Goal: Transaction & Acquisition: Purchase product/service

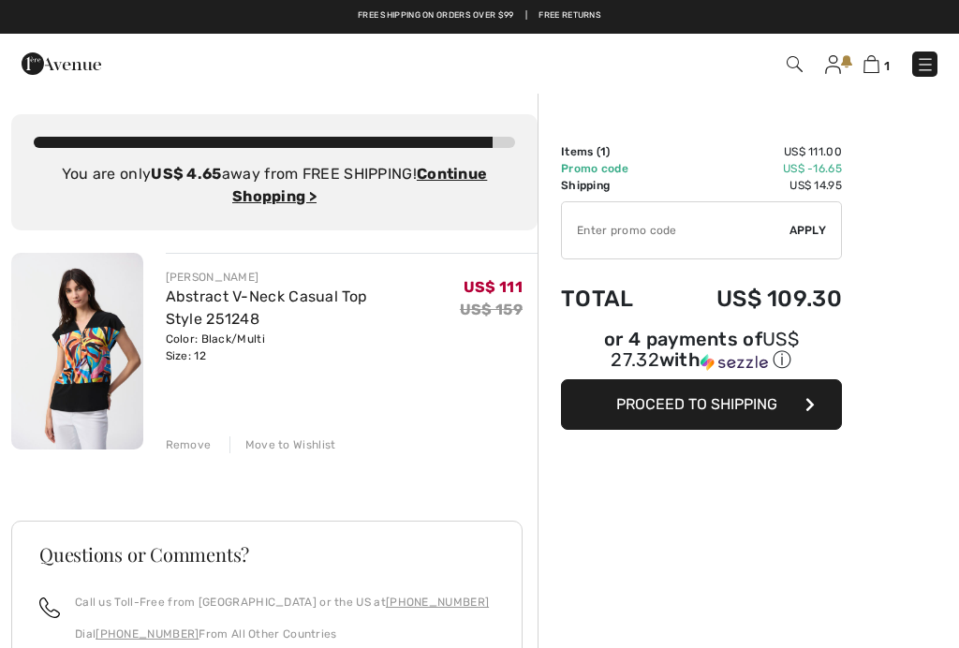
checkbox input "true"
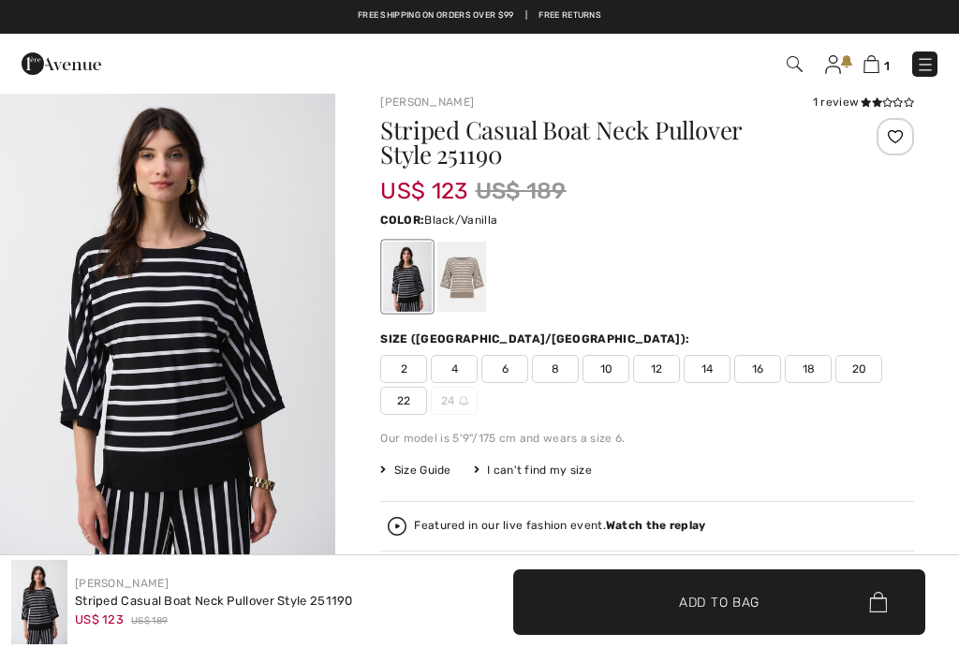
click at [656, 368] on span "12" at bounding box center [656, 369] width 47 height 28
checkbox input "true"
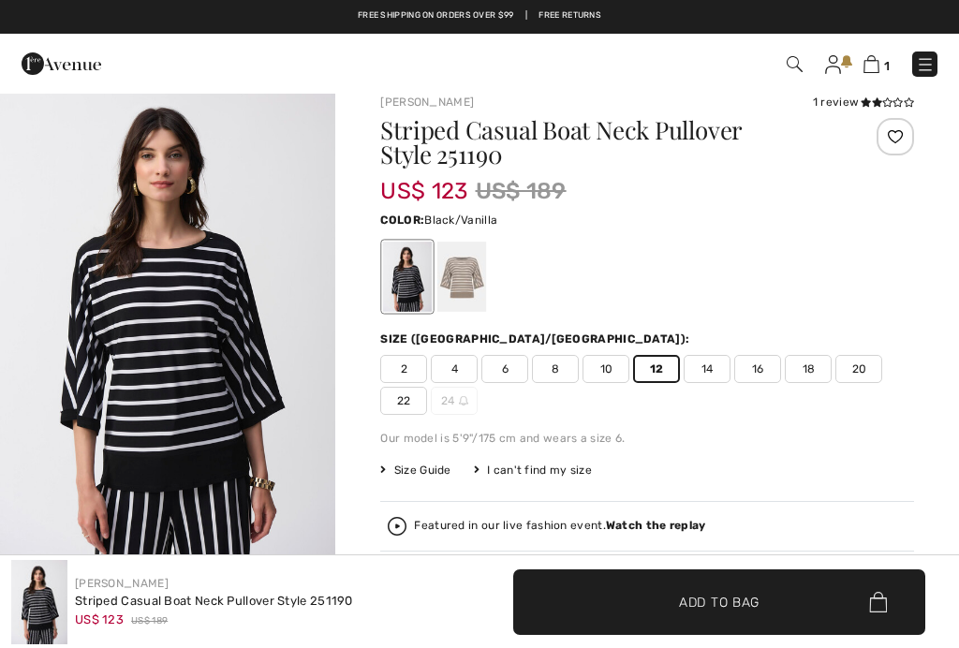
click at [731, 597] on span "Add to Bag" at bounding box center [719, 602] width 81 height 20
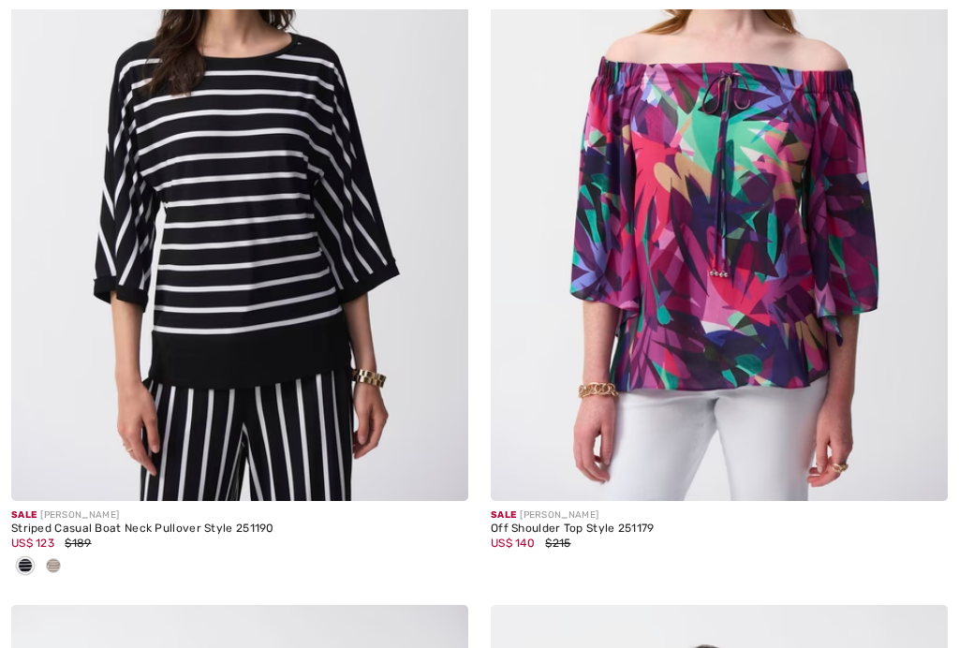
checkbox input "true"
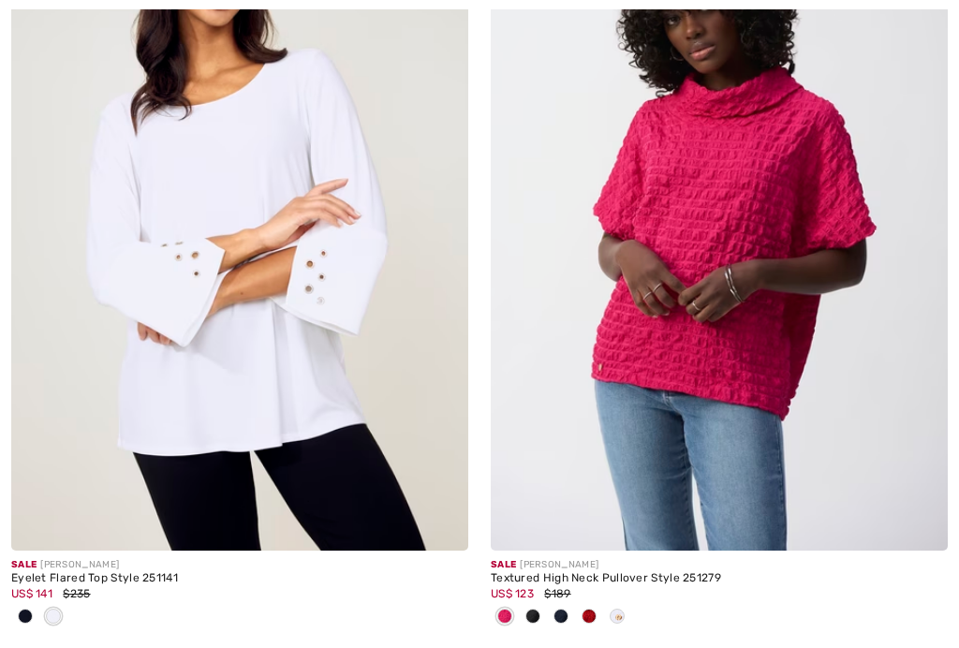
scroll to position [11795, 0]
click at [272, 333] on img at bounding box center [239, 207] width 457 height 685
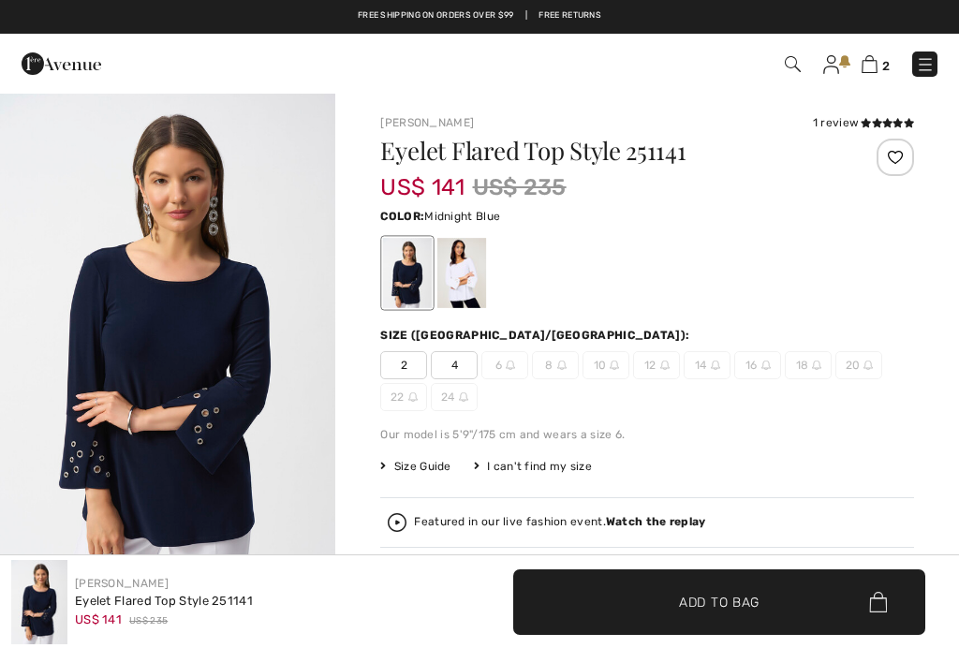
checkbox input "true"
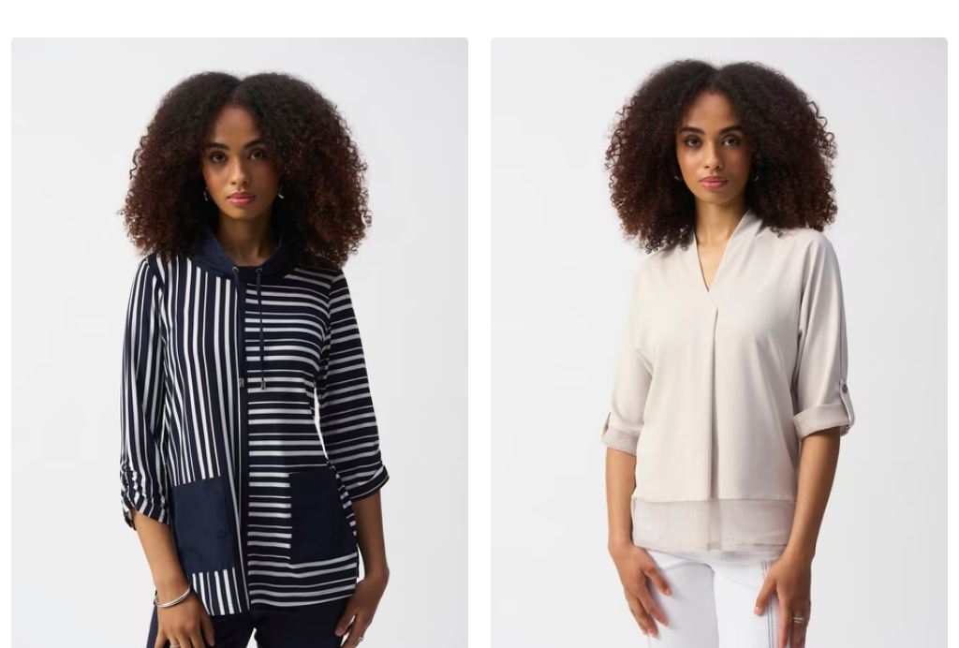
checkbox input "true"
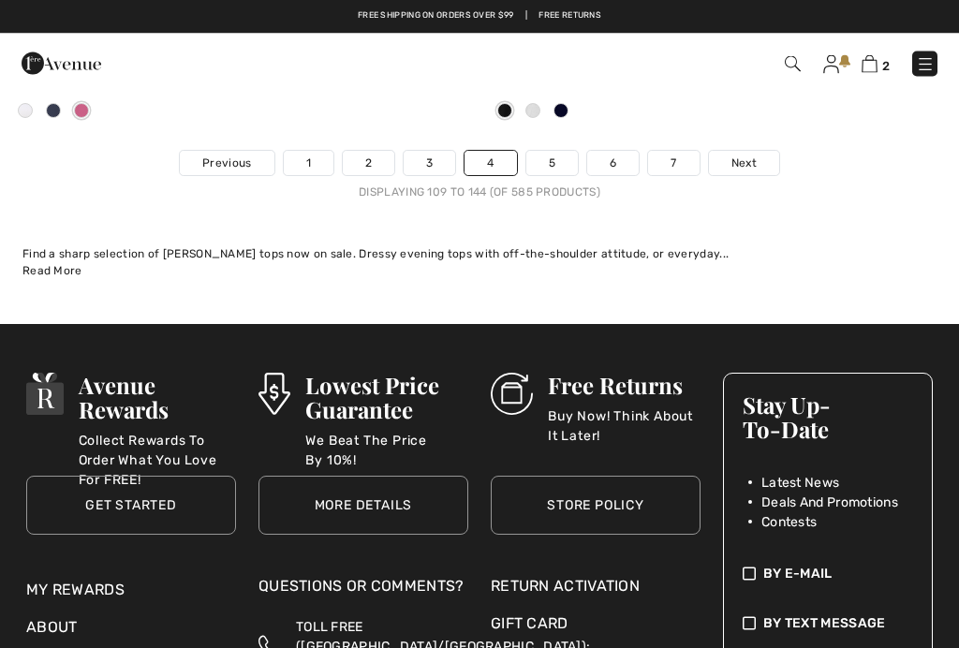
scroll to position [14668, 0]
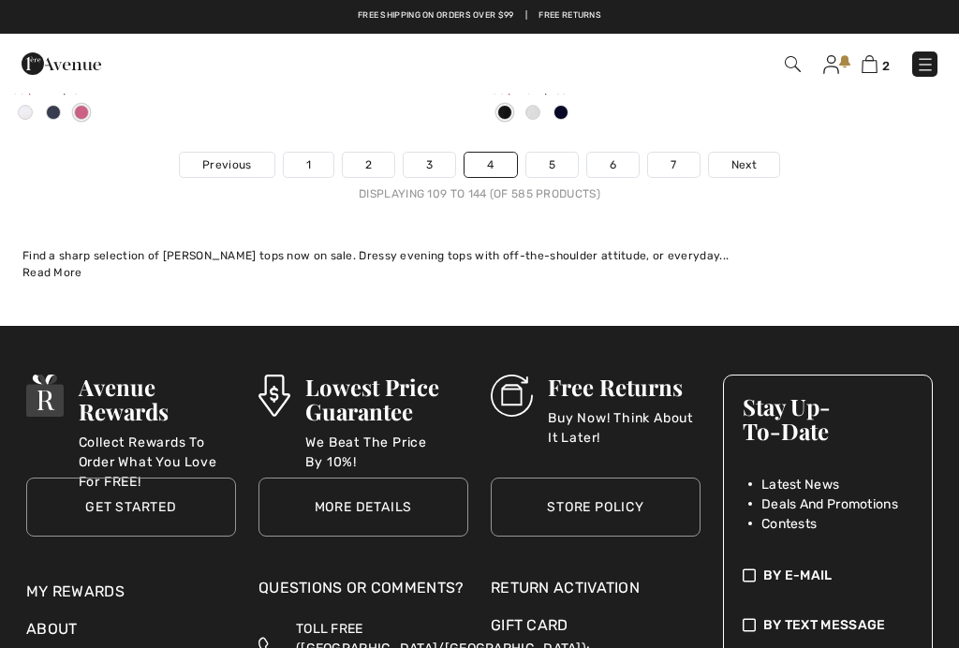
click at [551, 153] on link "5" at bounding box center [551, 165] width 51 height 24
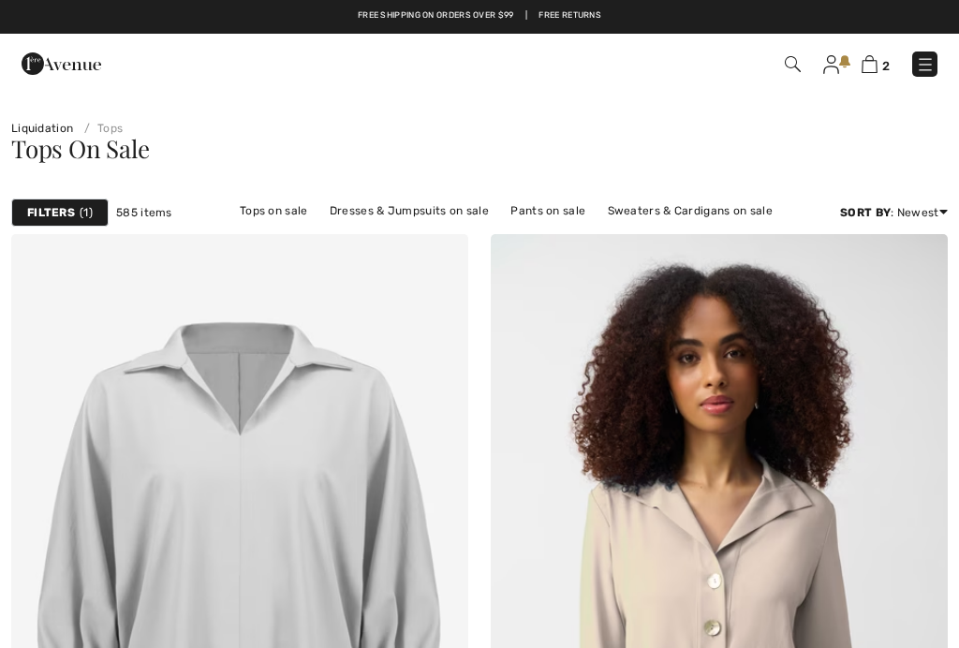
checkbox input "true"
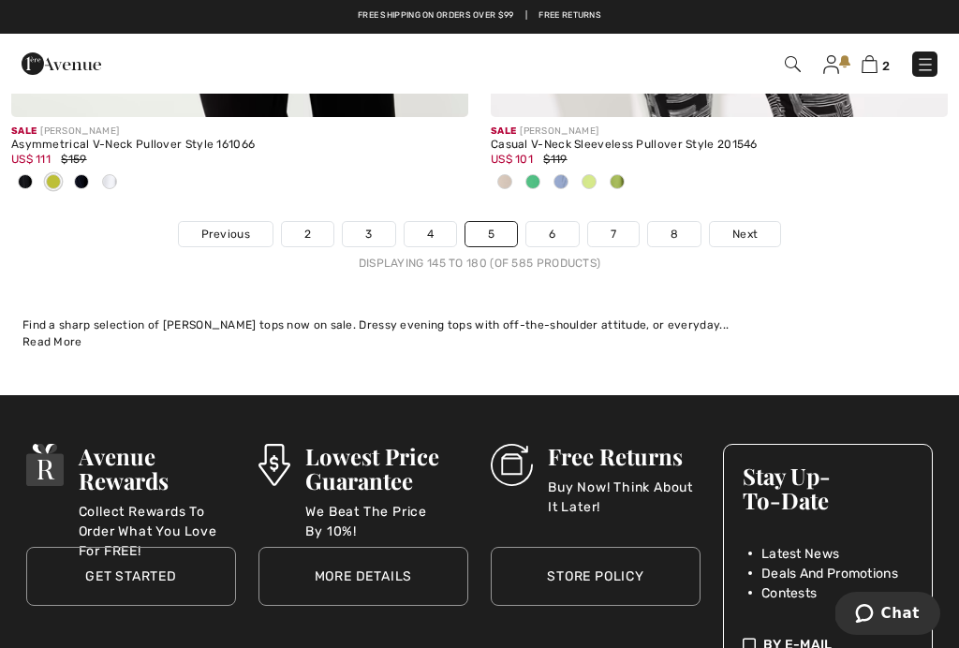
scroll to position [14400, 0]
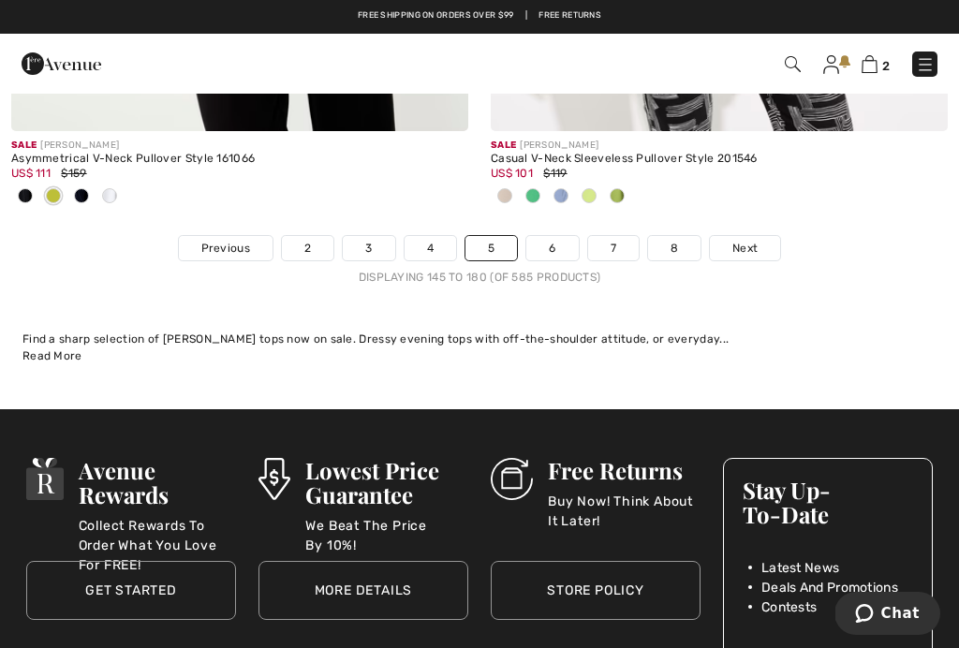
click at [559, 236] on link "6" at bounding box center [551, 248] width 51 height 24
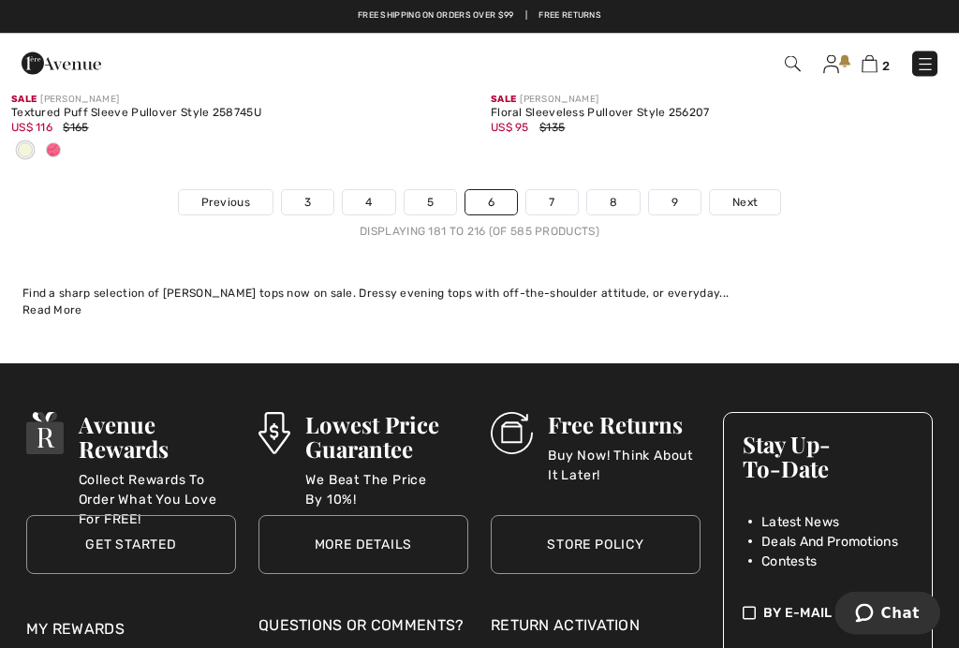
scroll to position [14353, 0]
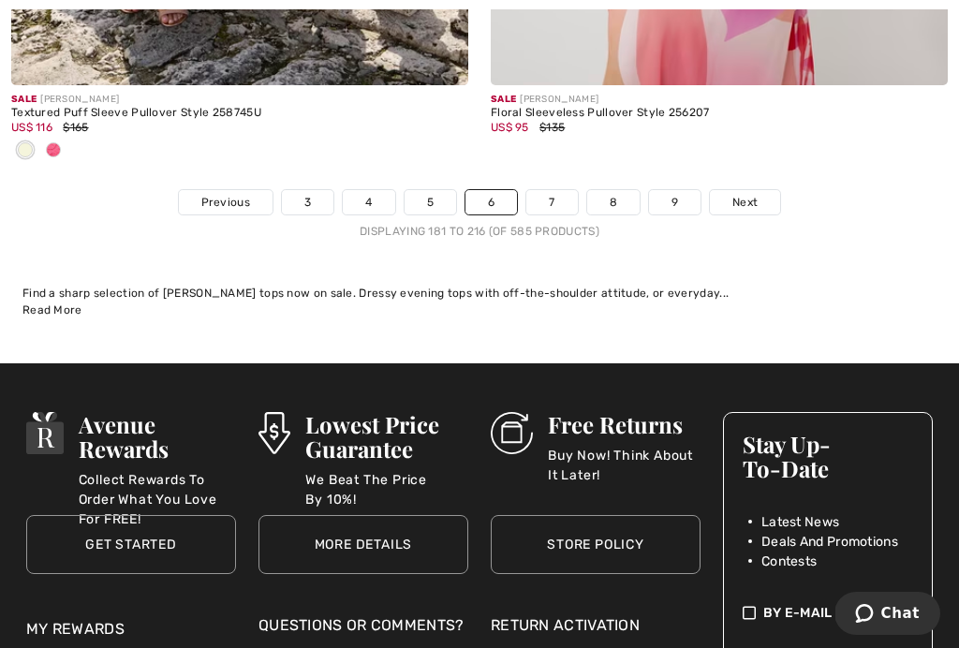
click at [553, 195] on link "7" at bounding box center [551, 202] width 51 height 24
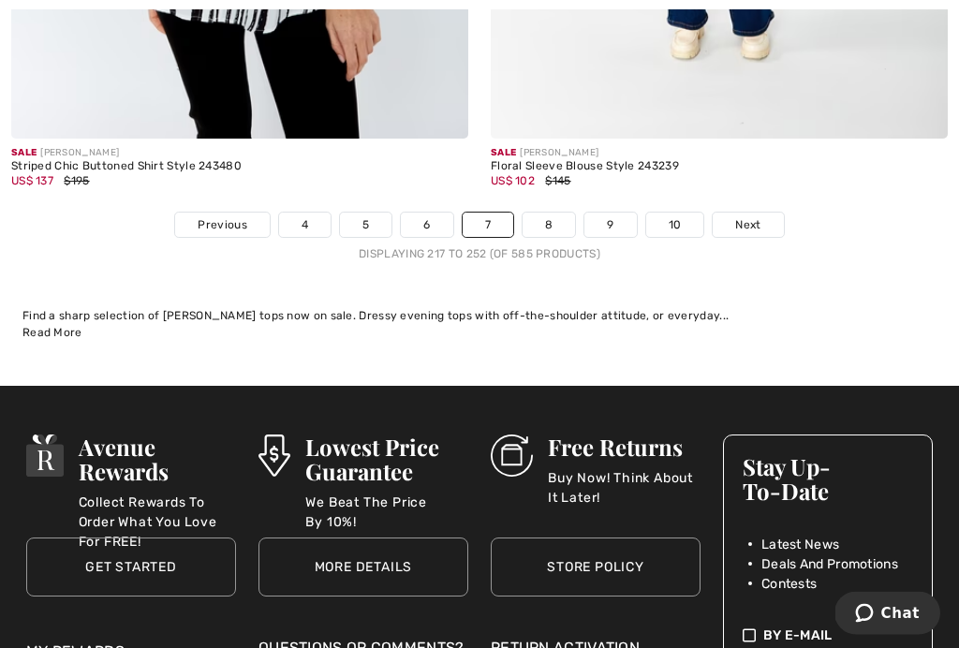
scroll to position [14352, 0]
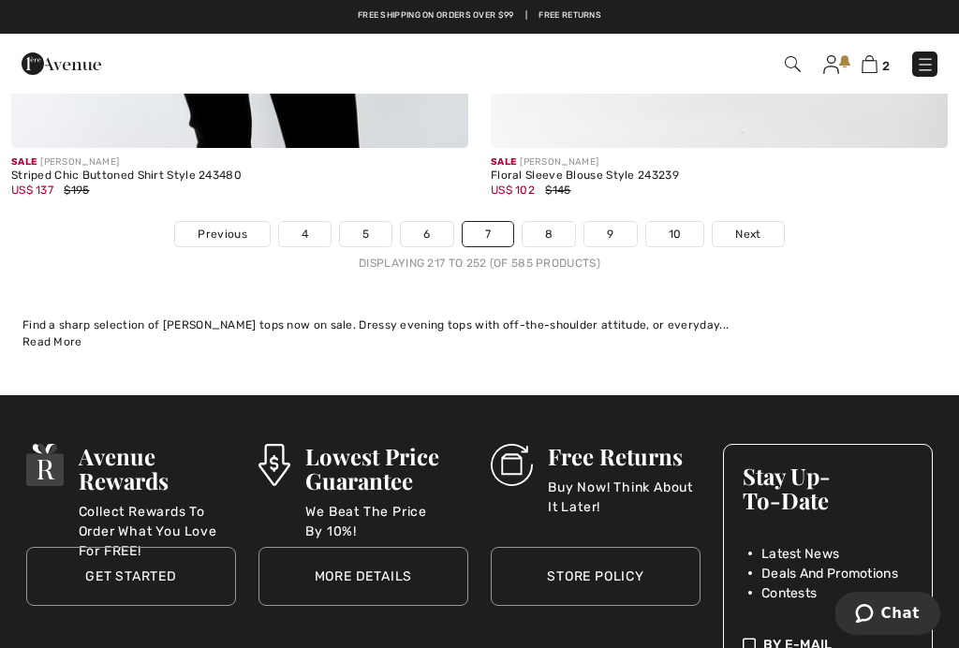
click at [551, 222] on link "8" at bounding box center [548, 234] width 52 height 24
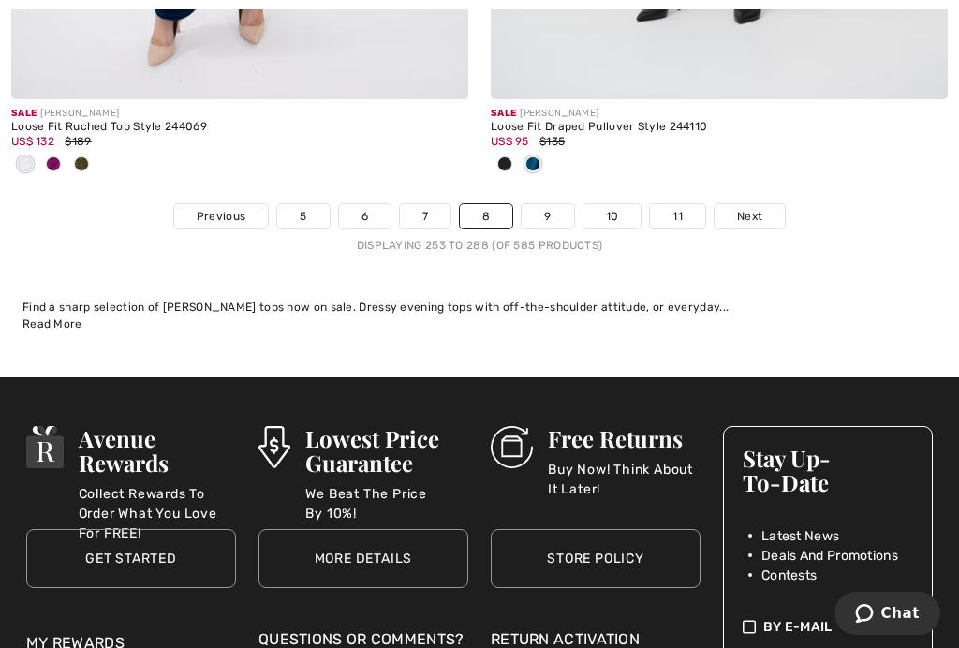
scroll to position [14382, 0]
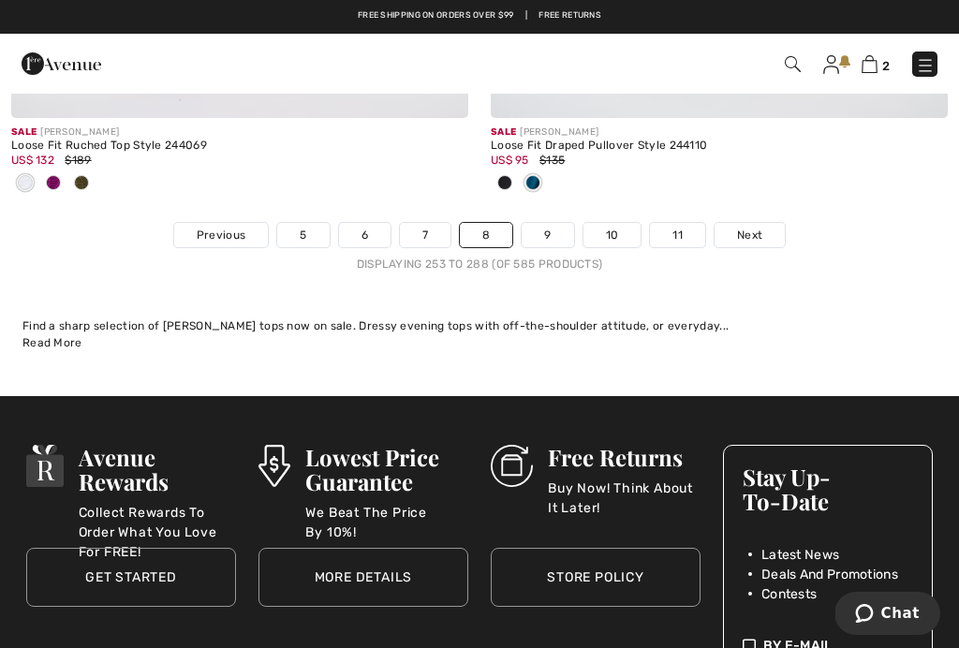
click at [544, 223] on link "9" at bounding box center [547, 235] width 51 height 24
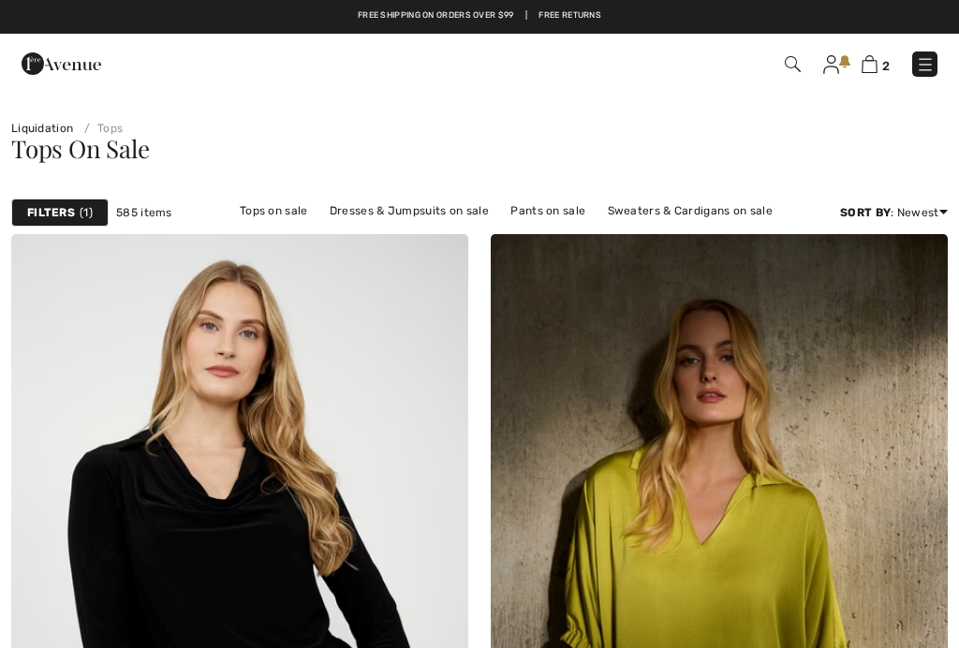
checkbox input "true"
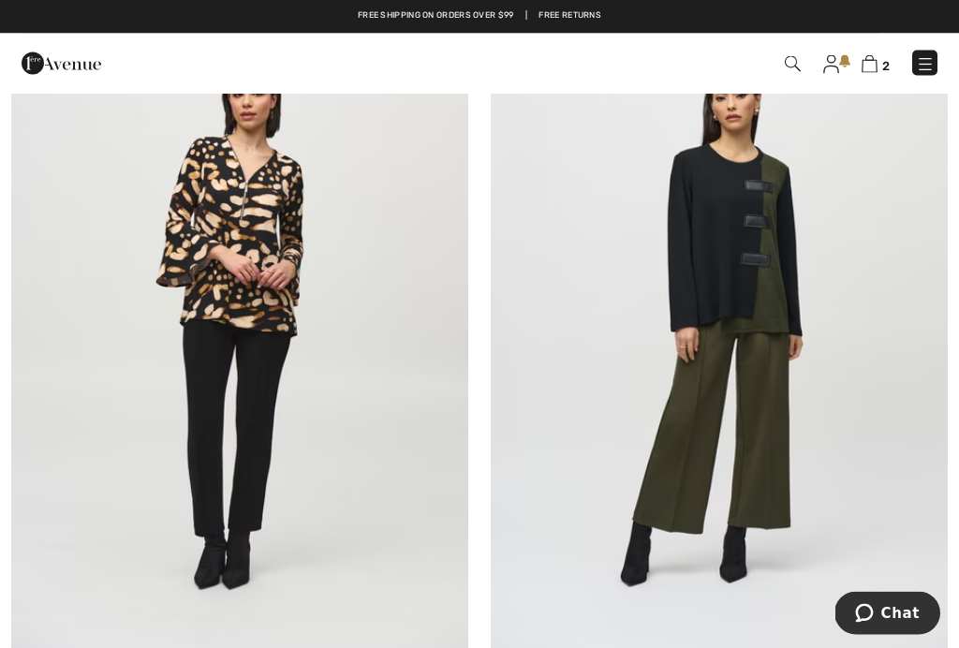
scroll to position [3384, 0]
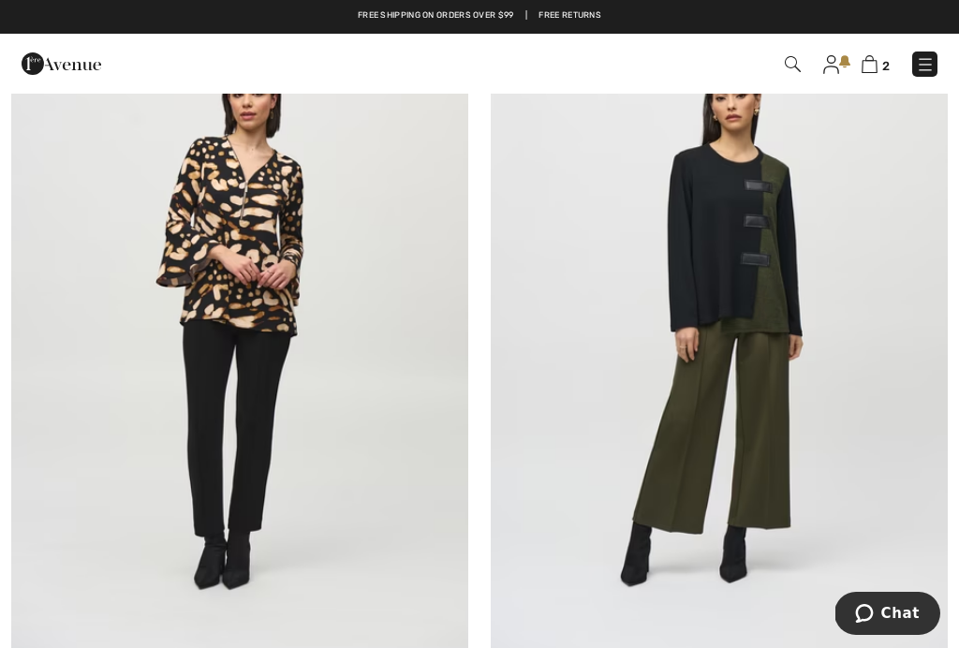
click at [702, 245] on img at bounding box center [719, 321] width 457 height 685
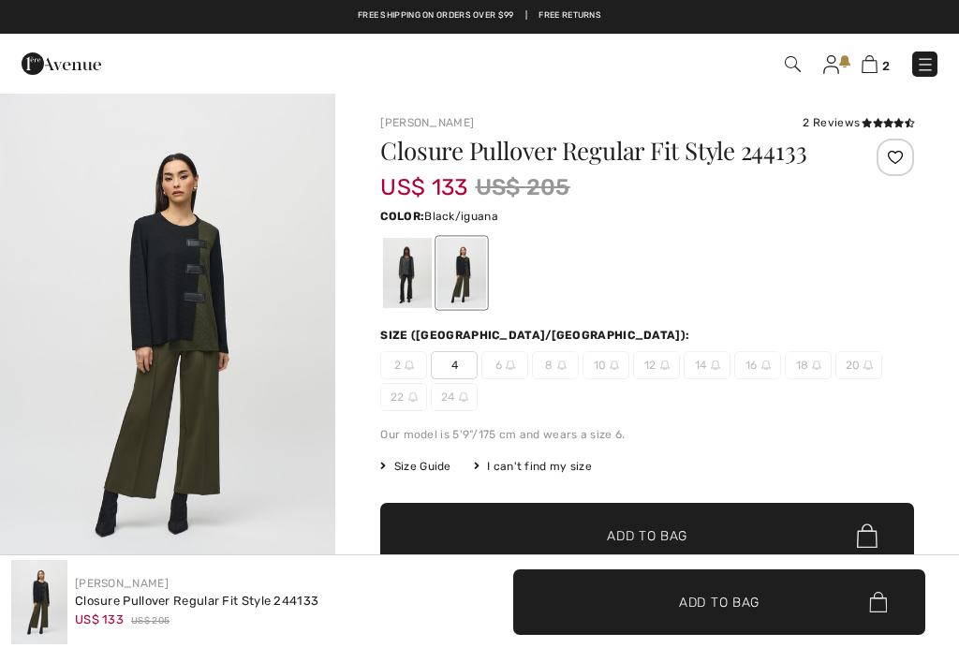
click at [41, 63] on img at bounding box center [62, 63] width 80 height 37
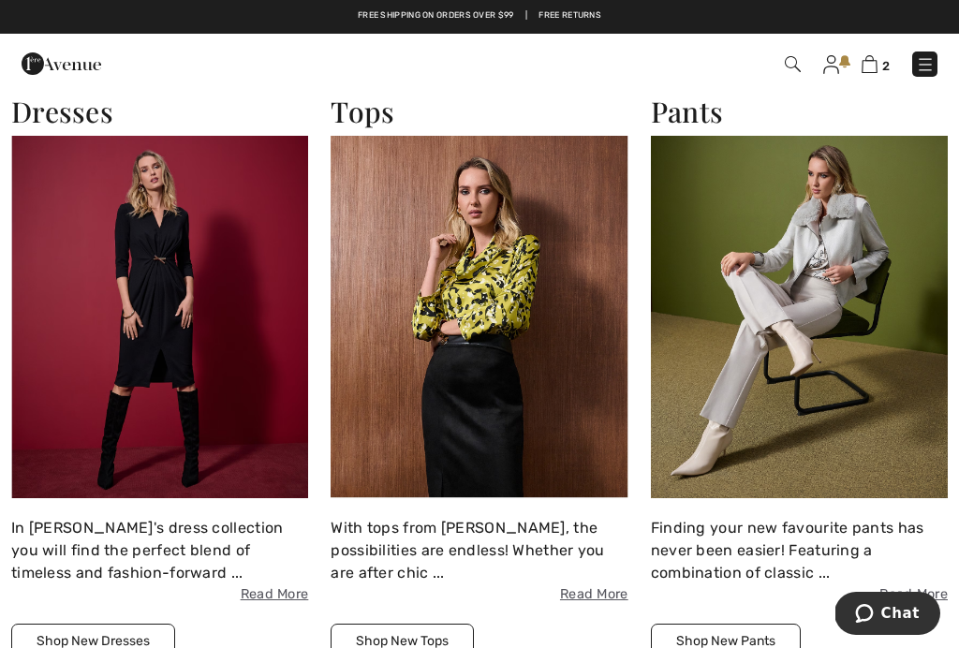
scroll to position [2268, 0]
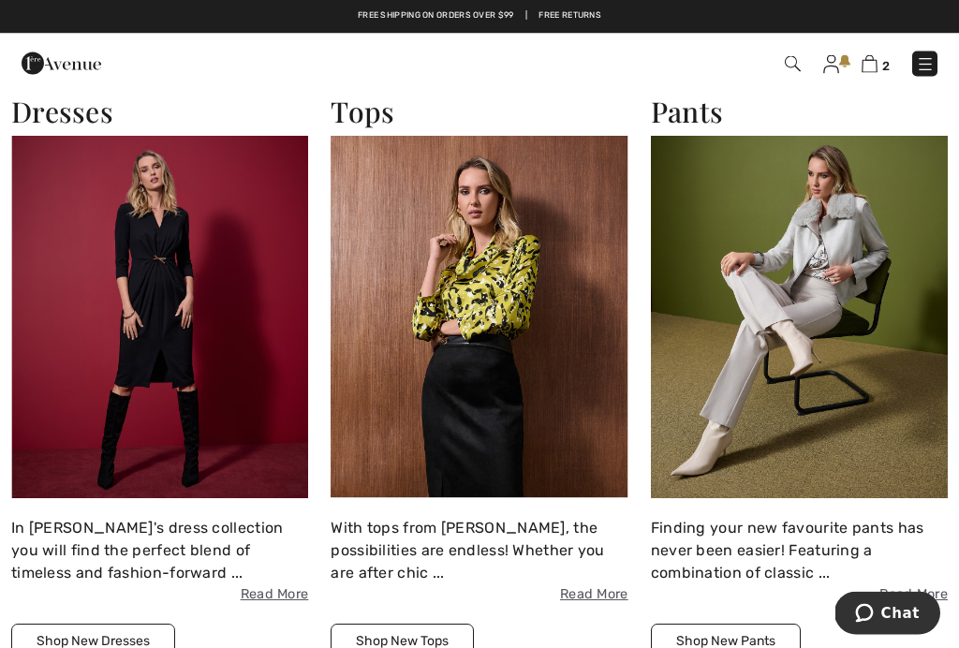
click at [499, 315] on img at bounding box center [479, 318] width 297 height 362
click at [415, 640] on button "Shop New Tops" at bounding box center [402, 642] width 143 height 35
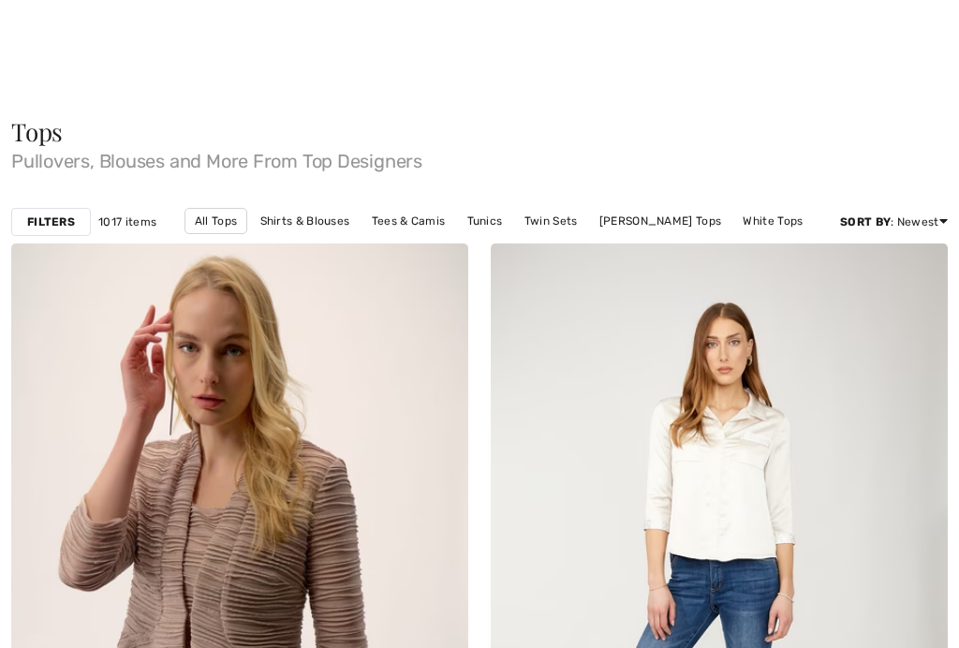
checkbox input "true"
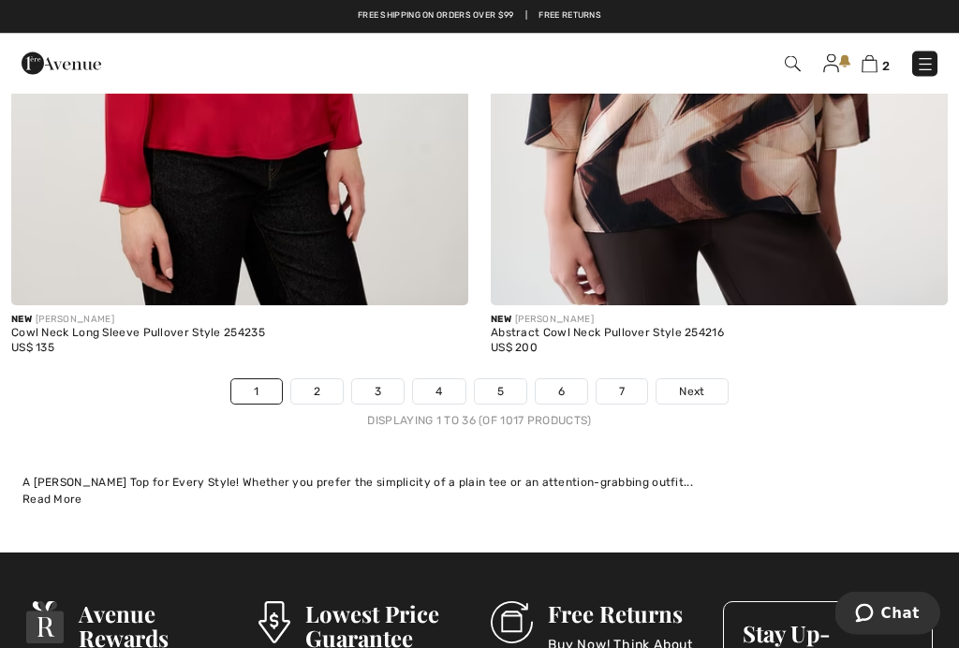
scroll to position [14265, 0]
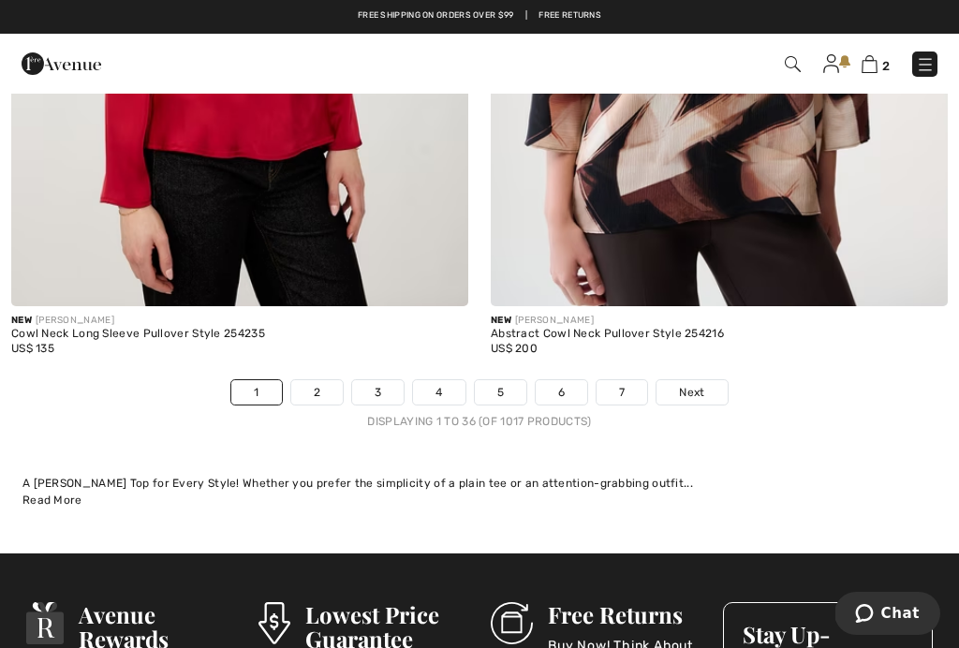
click at [313, 382] on link "2" at bounding box center [316, 392] width 51 height 24
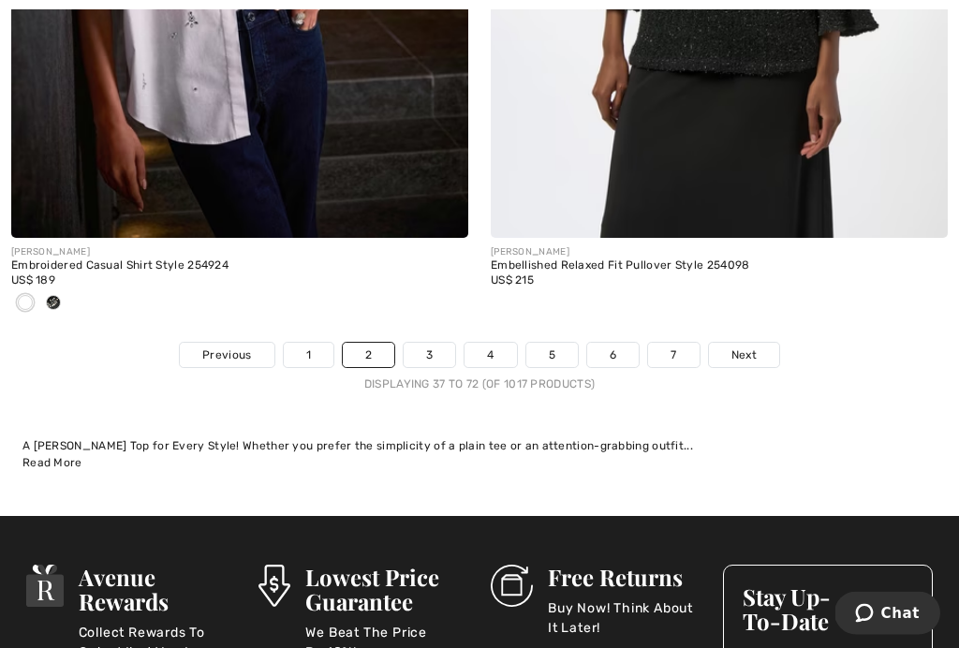
scroll to position [14569, 0]
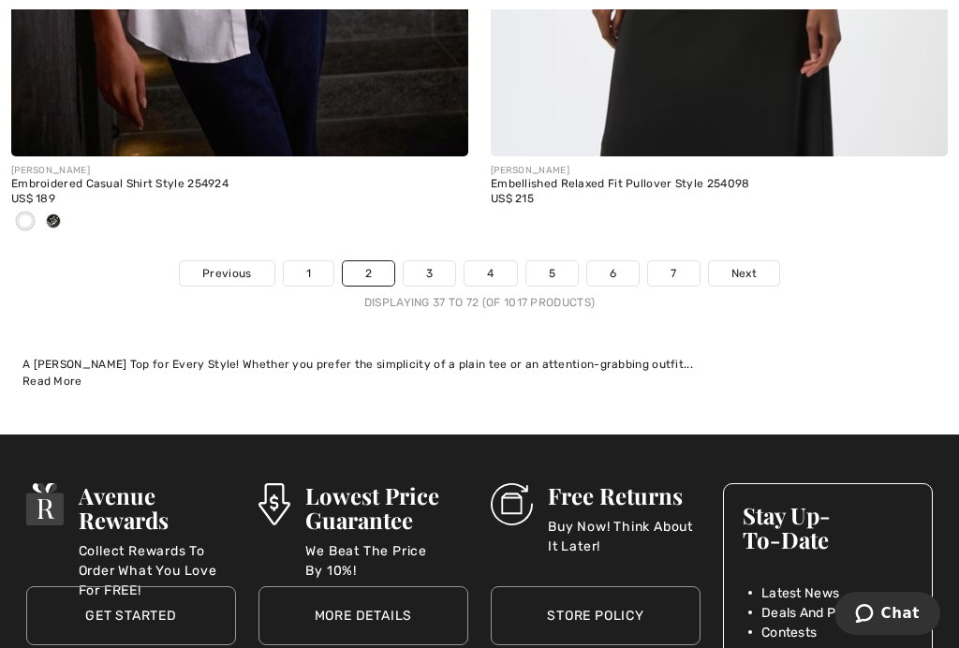
click at [427, 261] on link "3" at bounding box center [429, 273] width 51 height 24
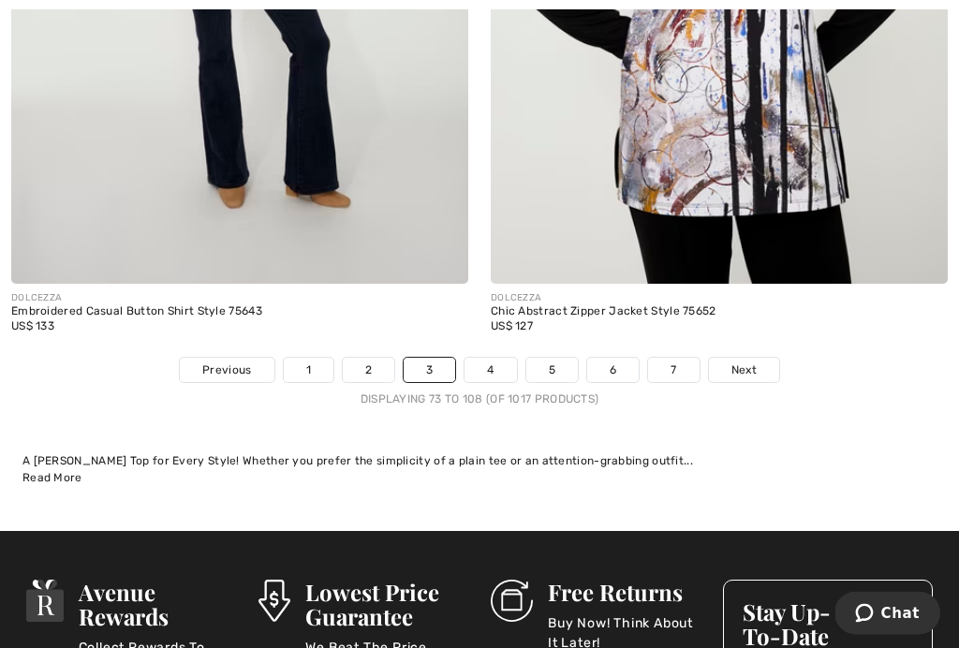
scroll to position [14134, 0]
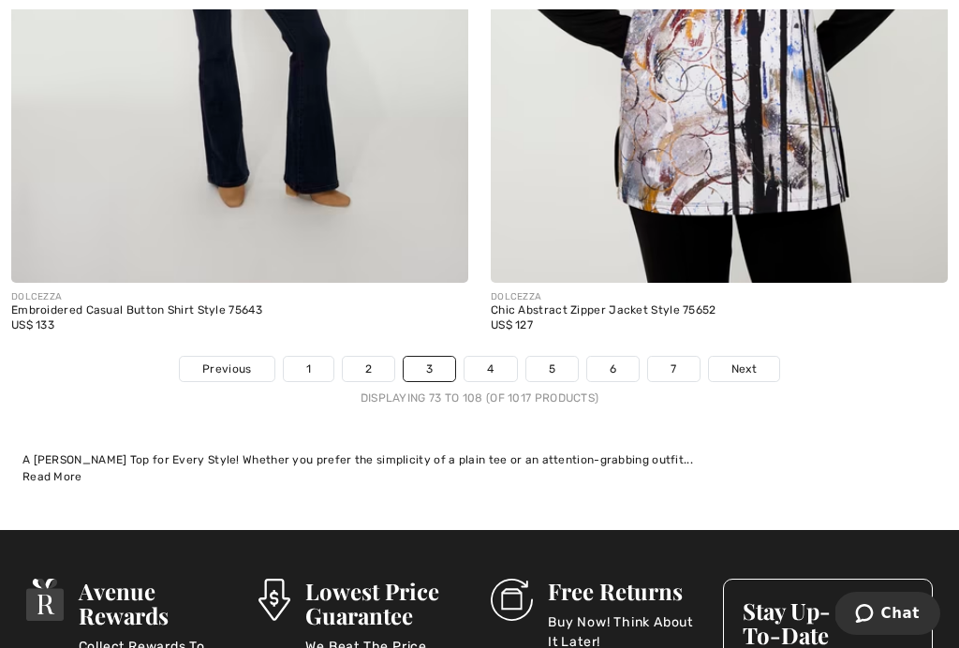
click at [491, 358] on link "4" at bounding box center [489, 369] width 51 height 24
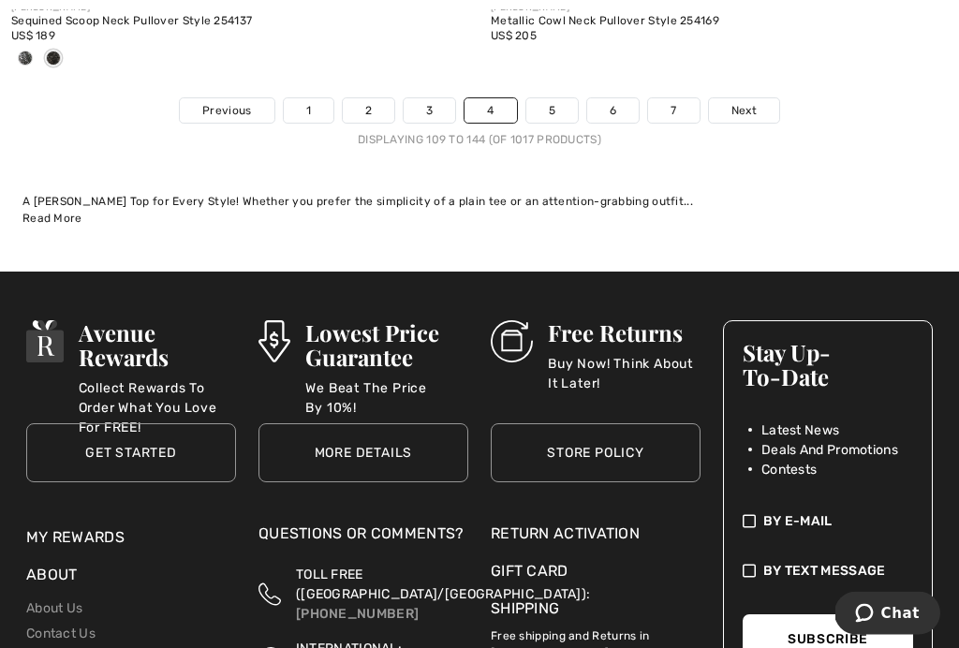
scroll to position [14519, 0]
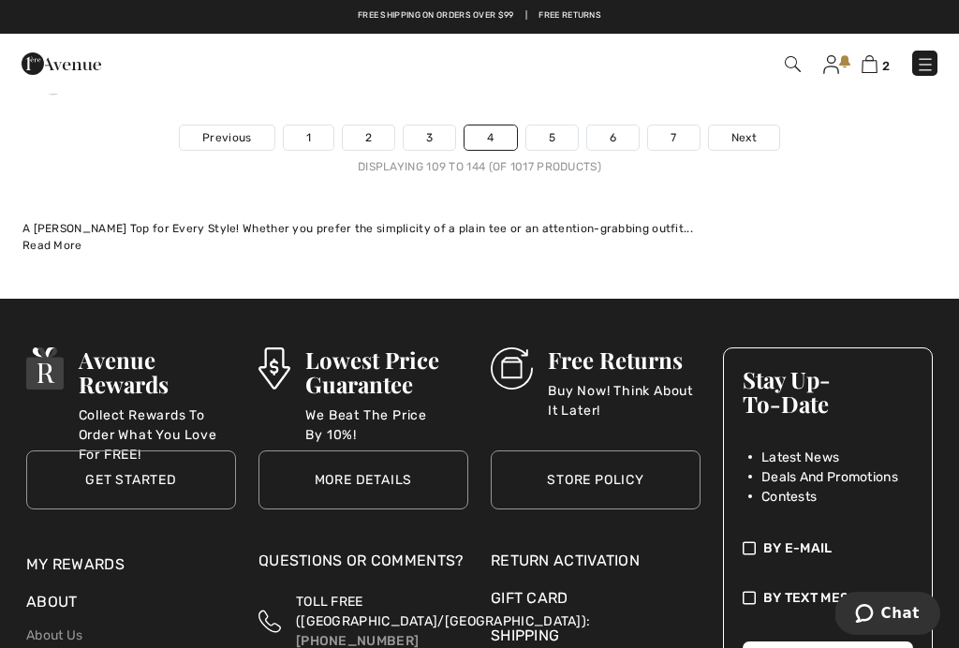
click at [552, 125] on link "5" at bounding box center [551, 137] width 51 height 24
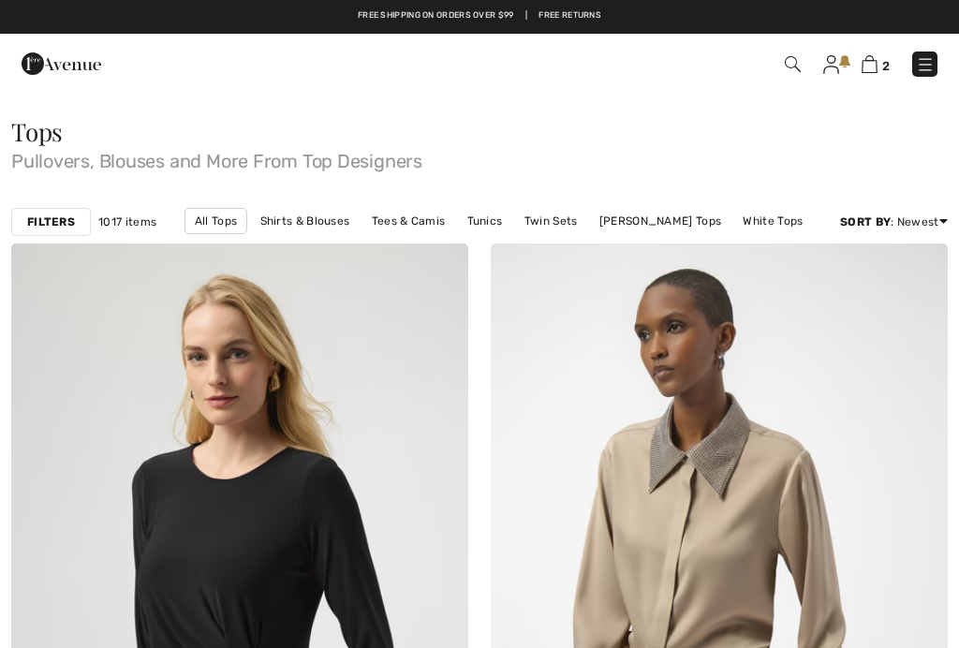
checkbox input "true"
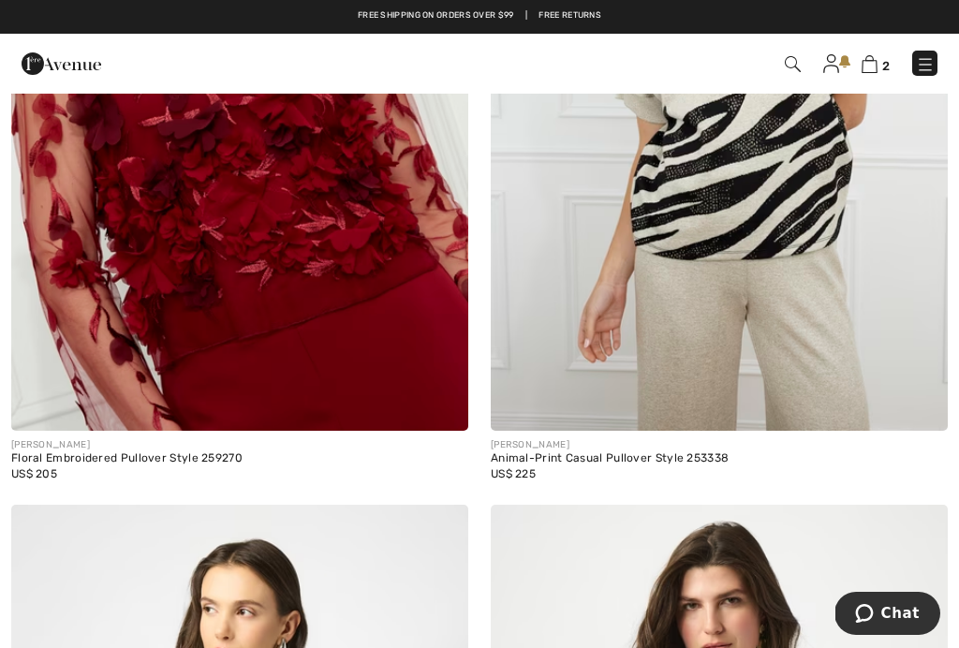
scroll to position [3405, 0]
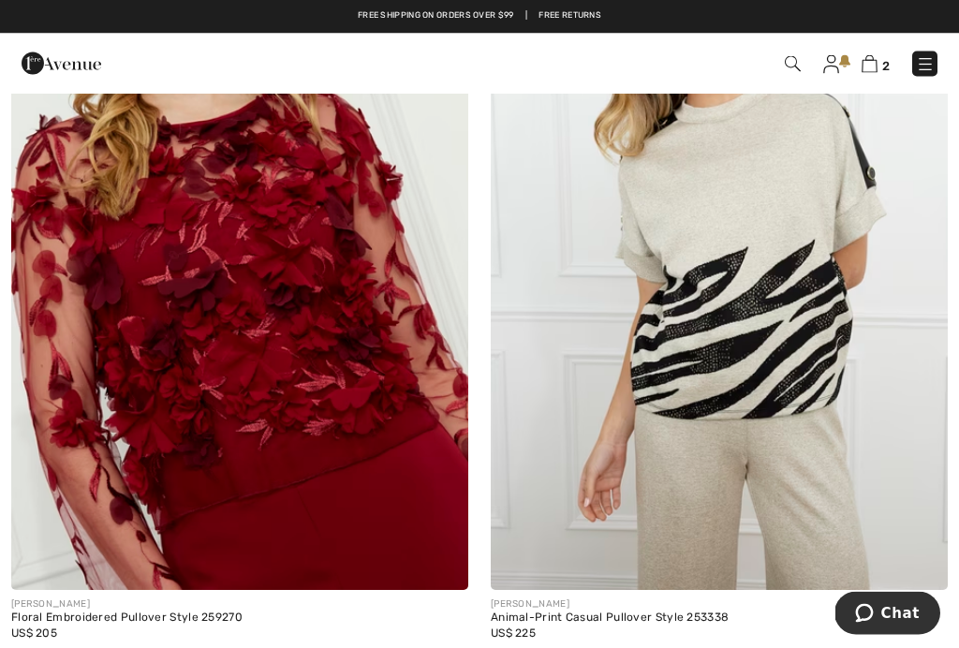
click at [772, 345] on img at bounding box center [719, 247] width 457 height 685
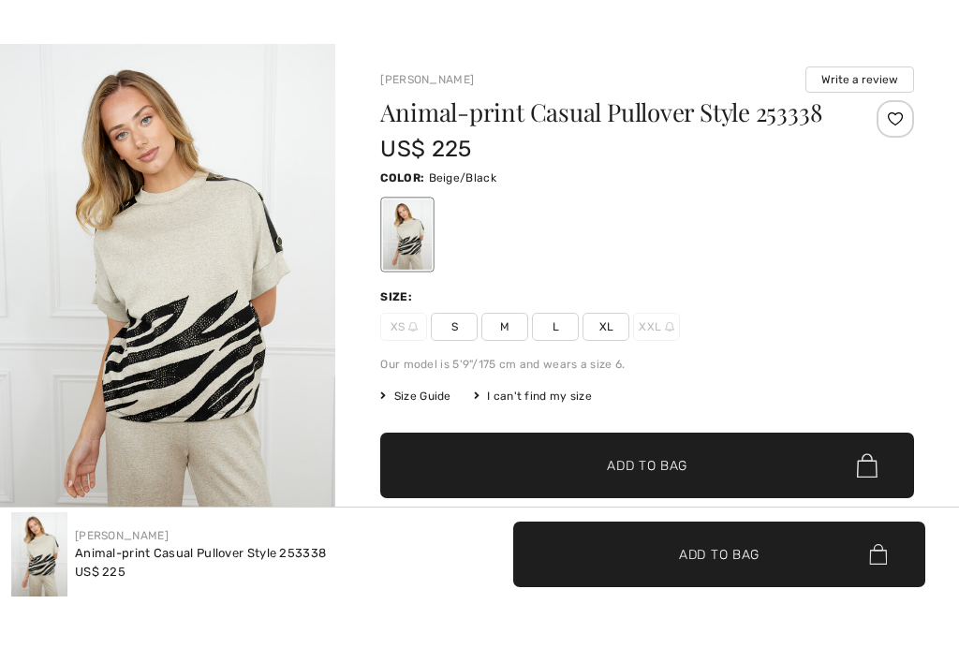
checkbox input "true"
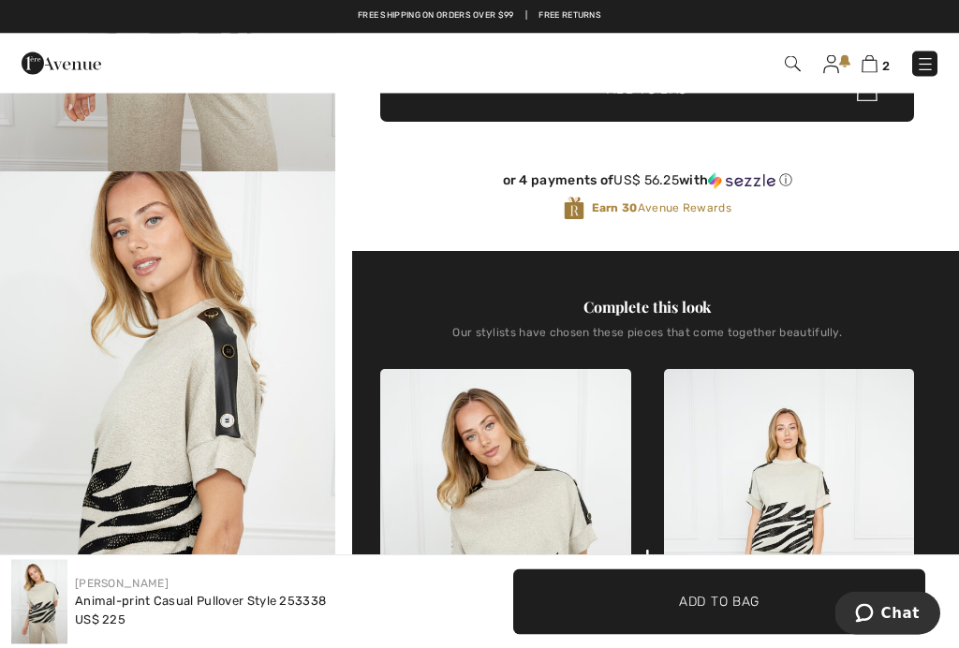
scroll to position [419, 0]
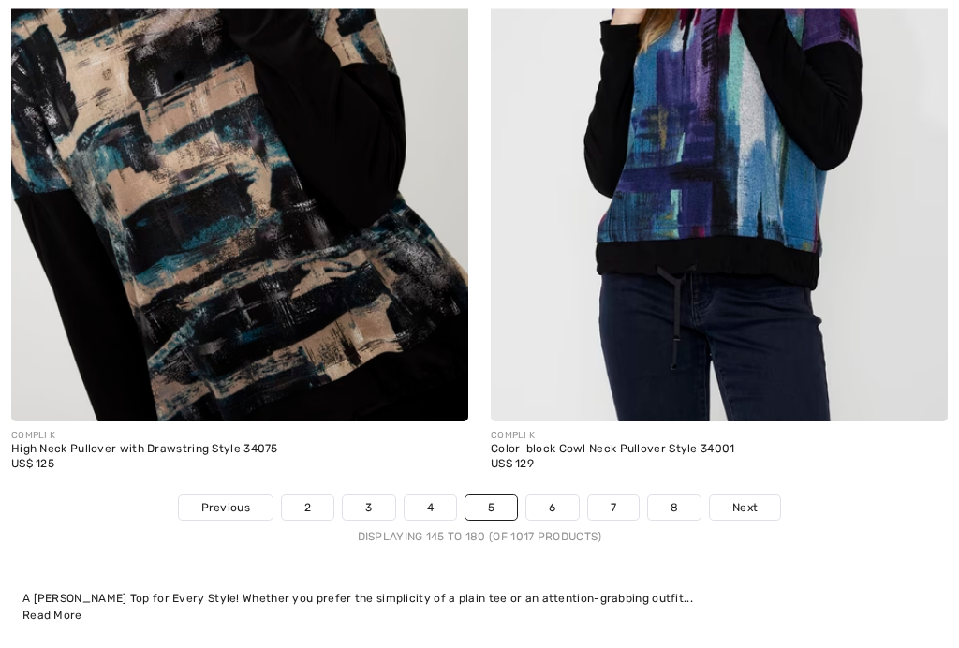
scroll to position [14242, 0]
click at [549, 504] on link "6" at bounding box center [551, 507] width 51 height 24
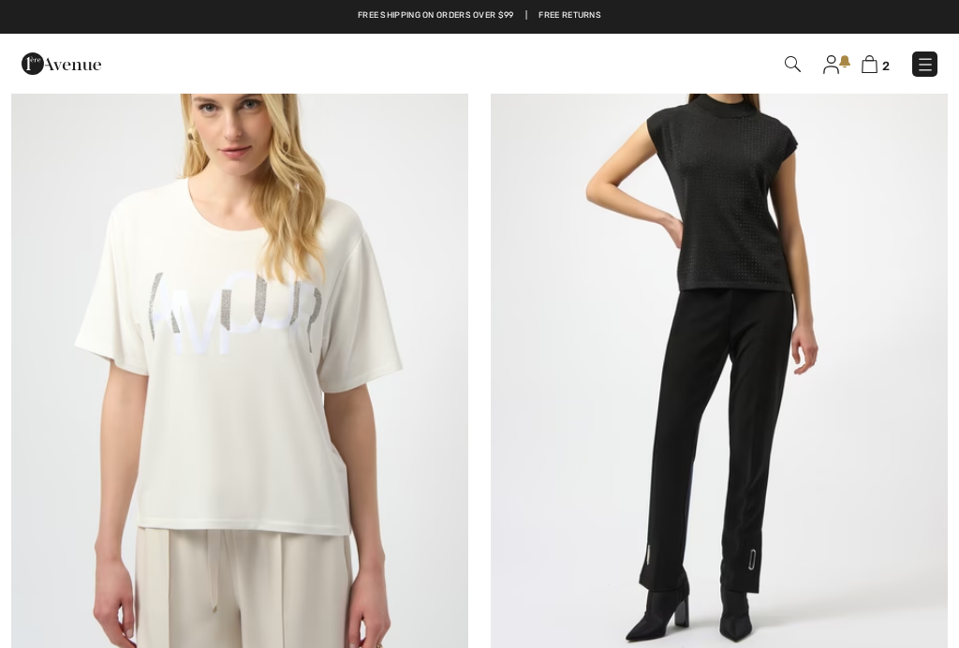
checkbox input "true"
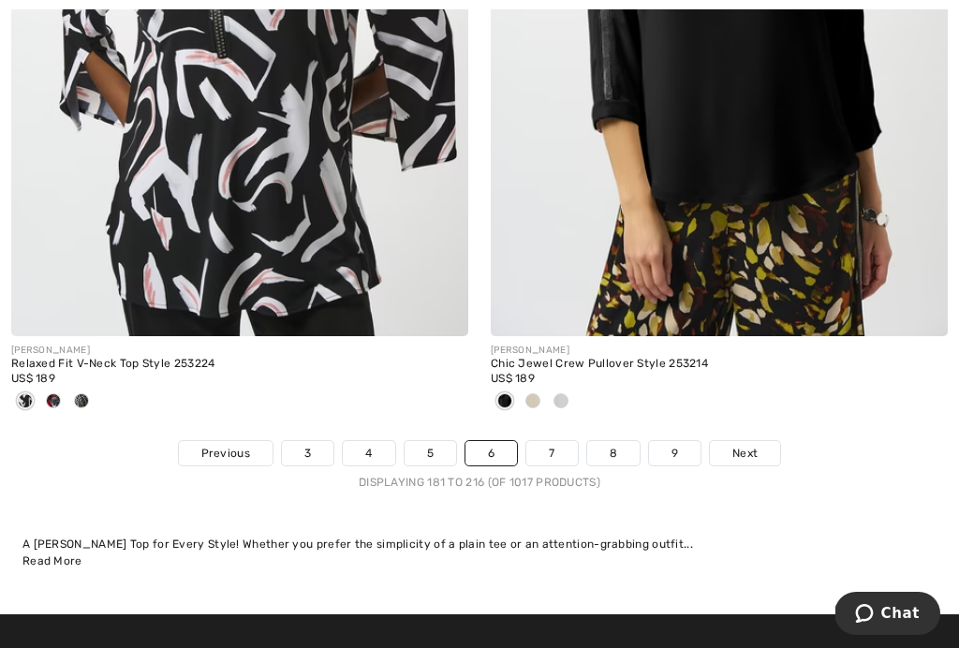
scroll to position [14234, 0]
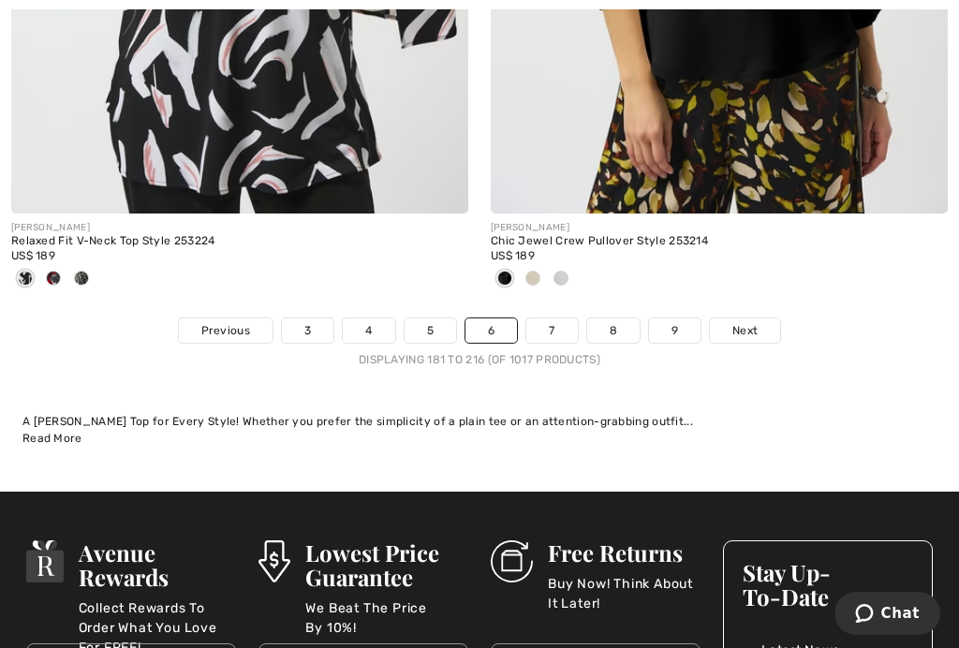
click at [554, 322] on link "7" at bounding box center [551, 330] width 51 height 24
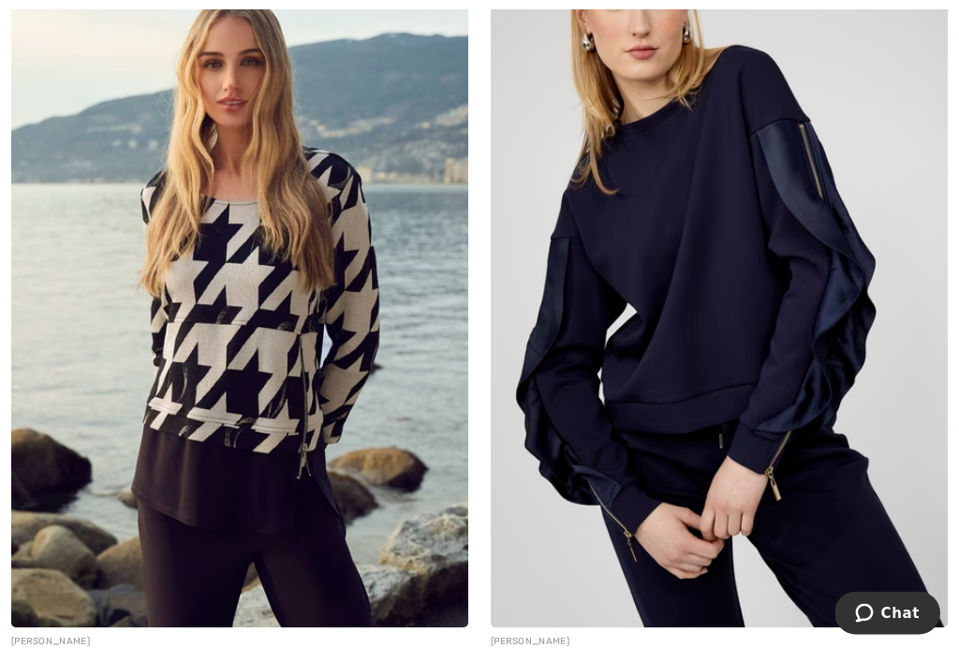
scroll to position [5288, 0]
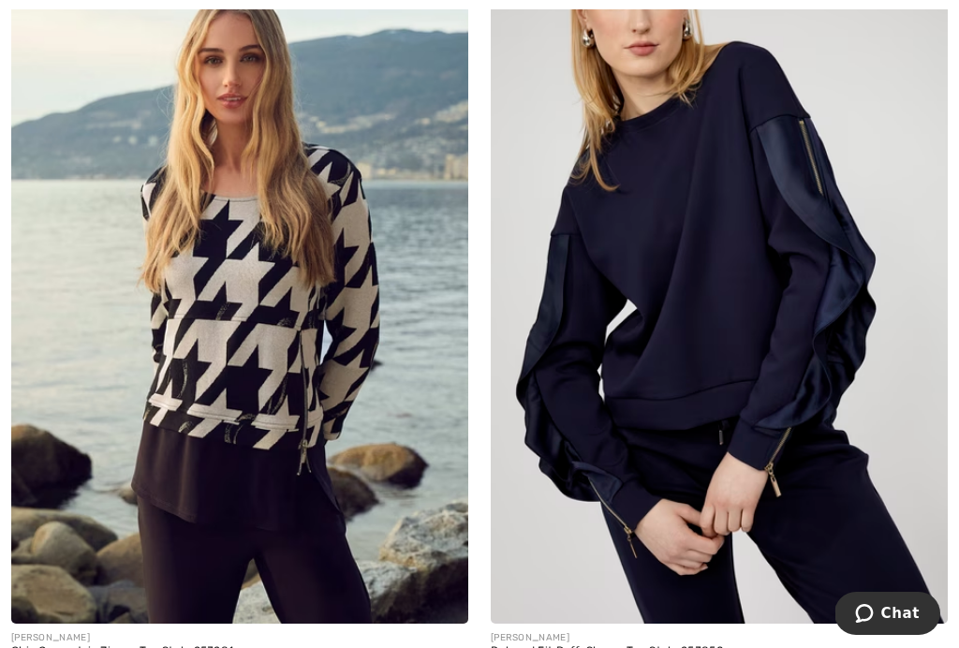
click at [225, 397] on img at bounding box center [239, 280] width 457 height 685
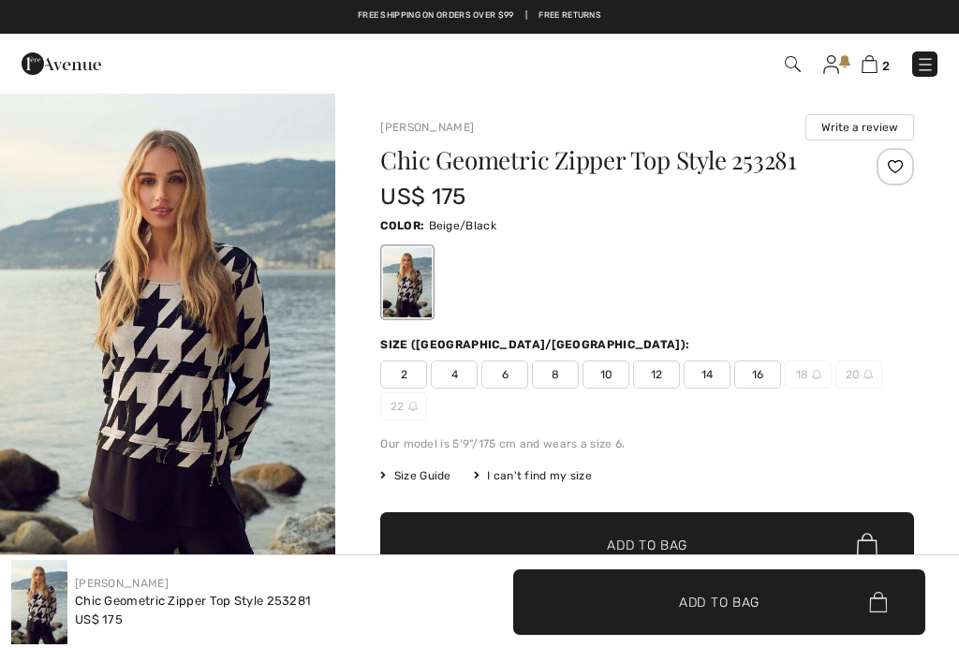
checkbox input "true"
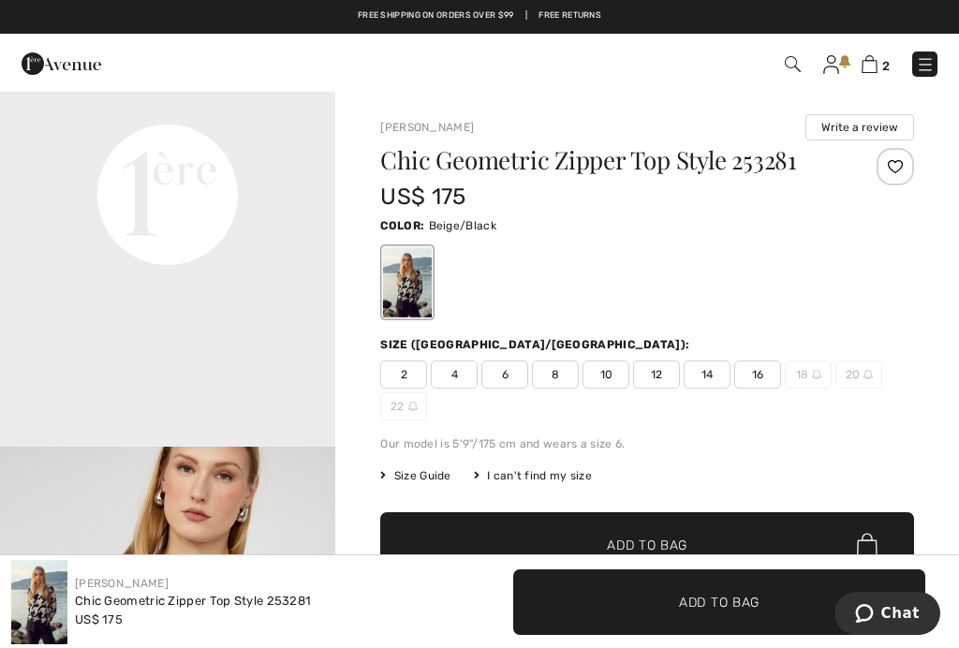
scroll to position [1179, 0]
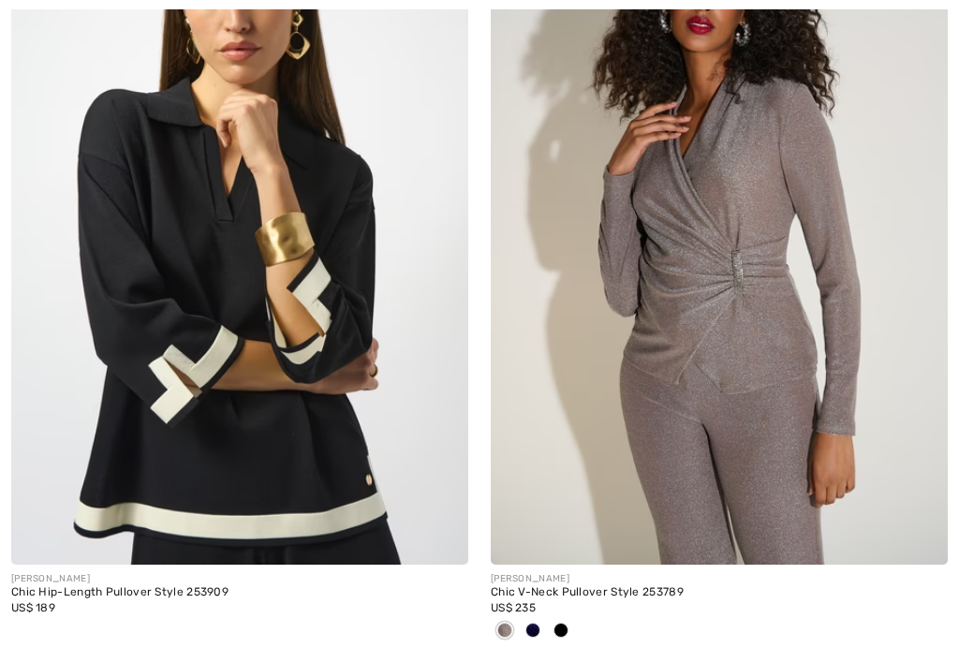
scroll to position [8415, 0]
click at [278, 355] on img at bounding box center [239, 221] width 457 height 685
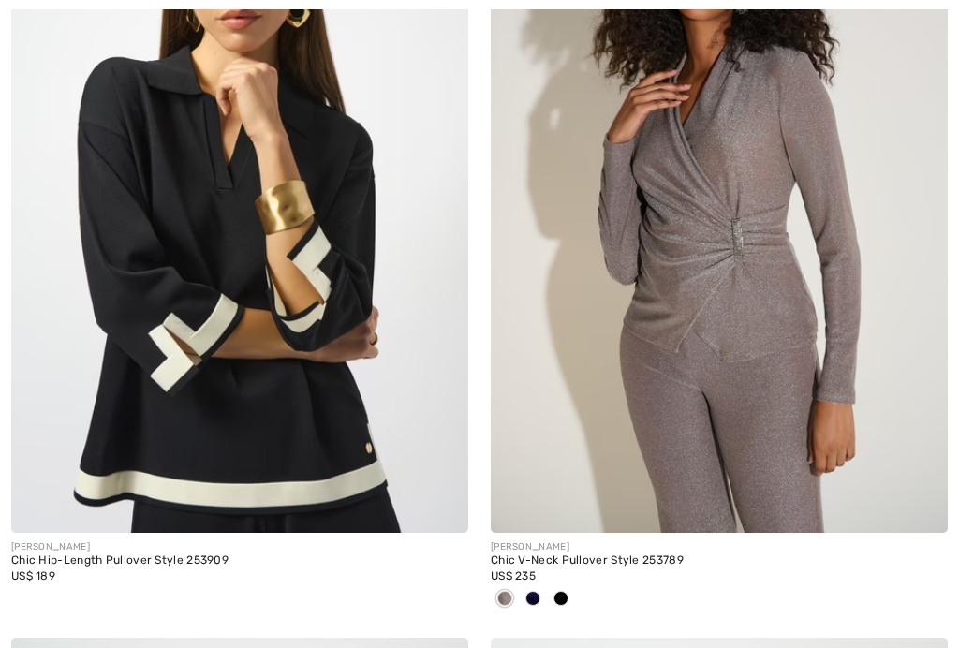
checkbox input "true"
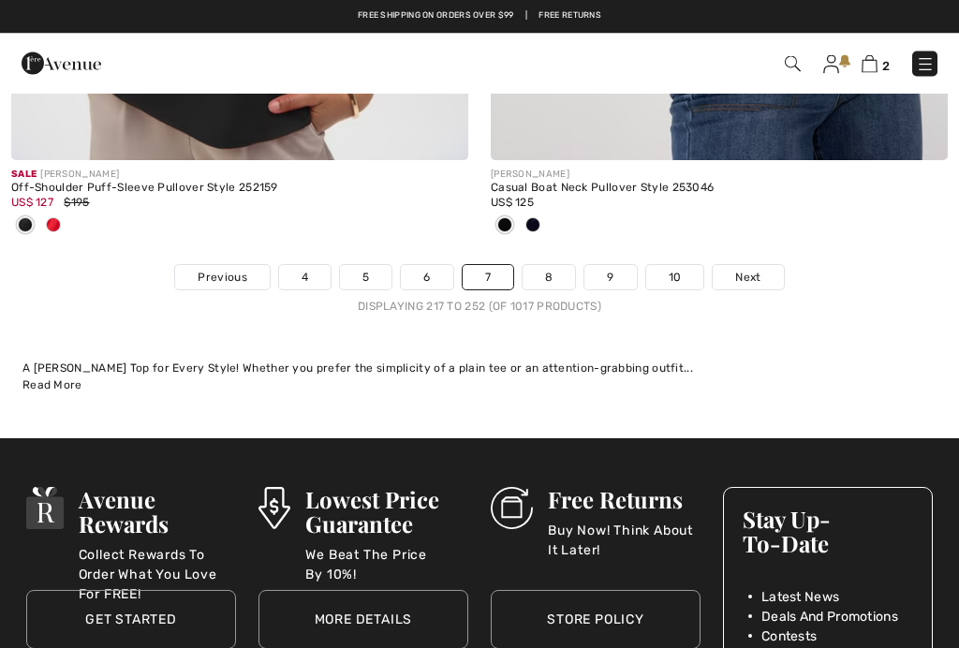
scroll to position [14502, 0]
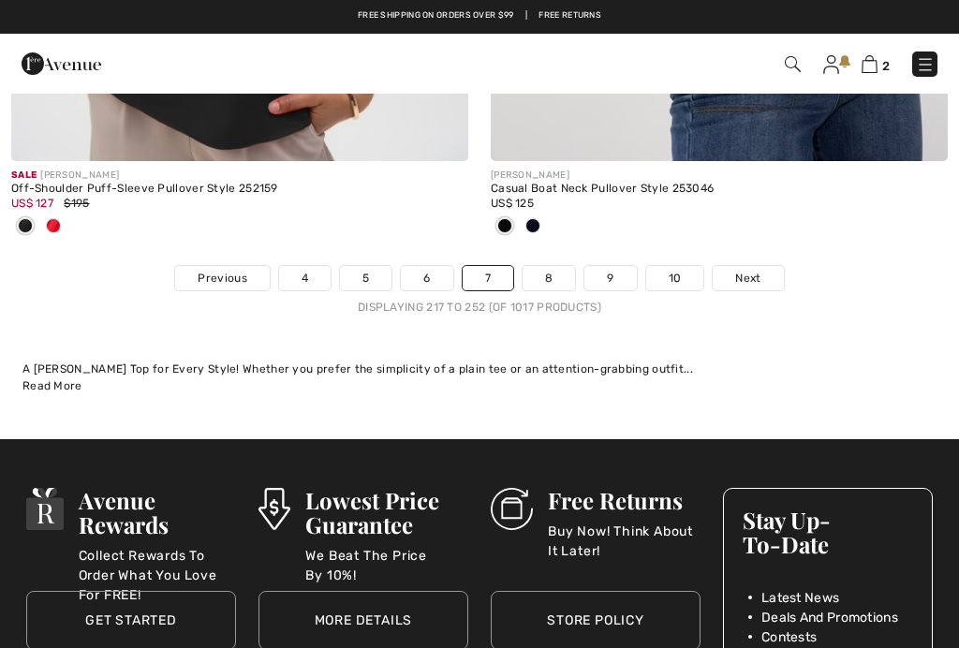
click at [543, 267] on link "8" at bounding box center [548, 278] width 52 height 24
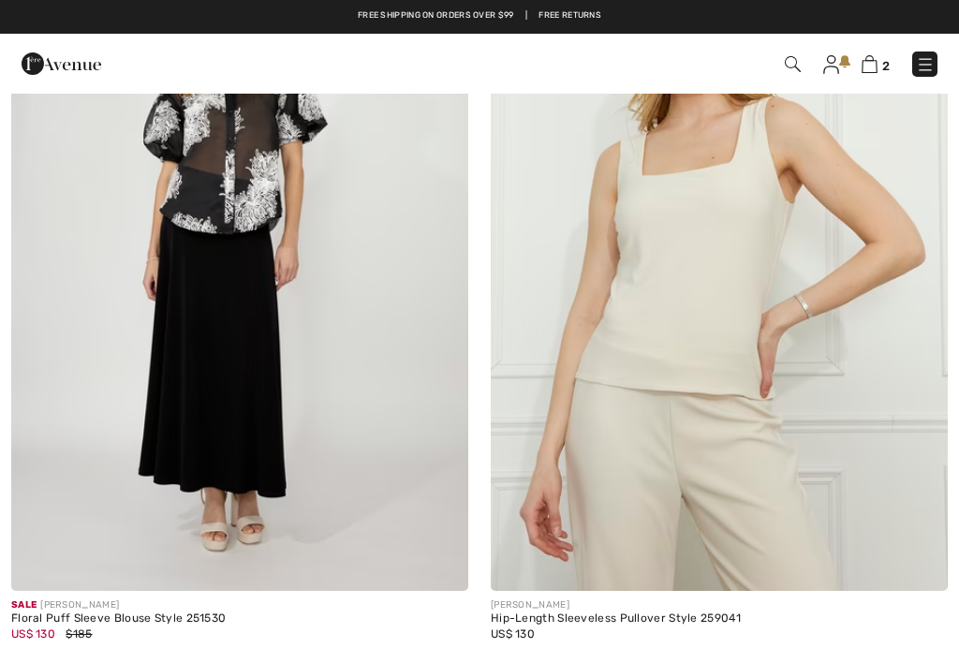
checkbox input "true"
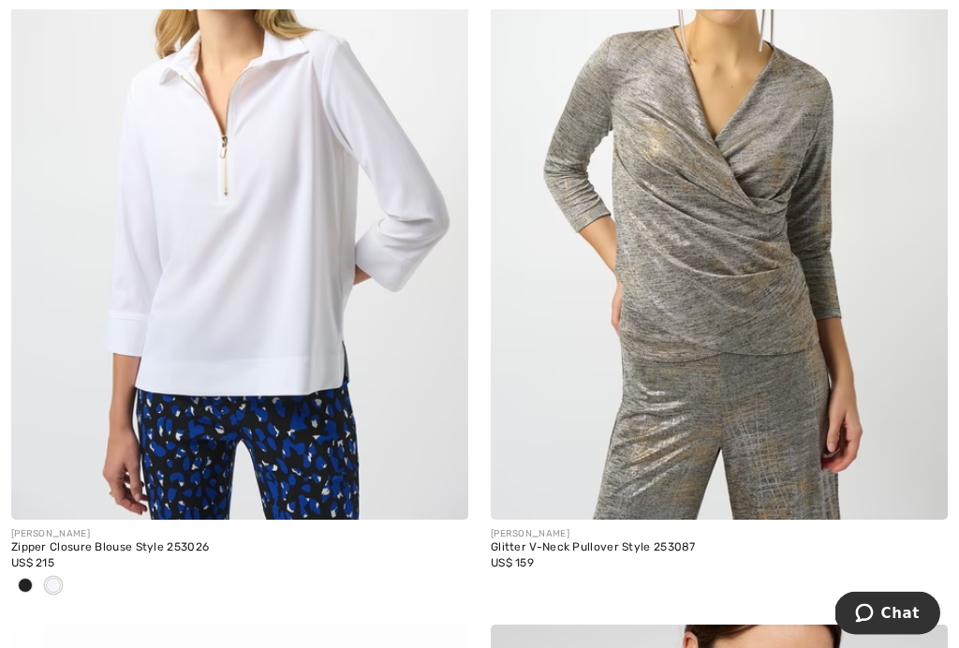
scroll to position [2686, 0]
click at [253, 271] on img at bounding box center [239, 176] width 457 height 685
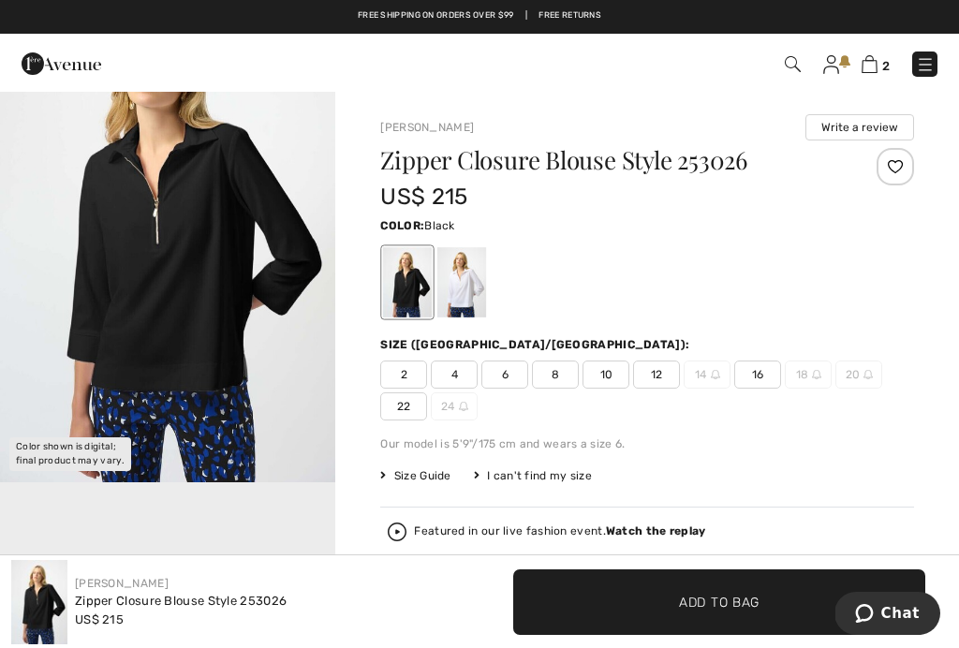
scroll to position [115, 0]
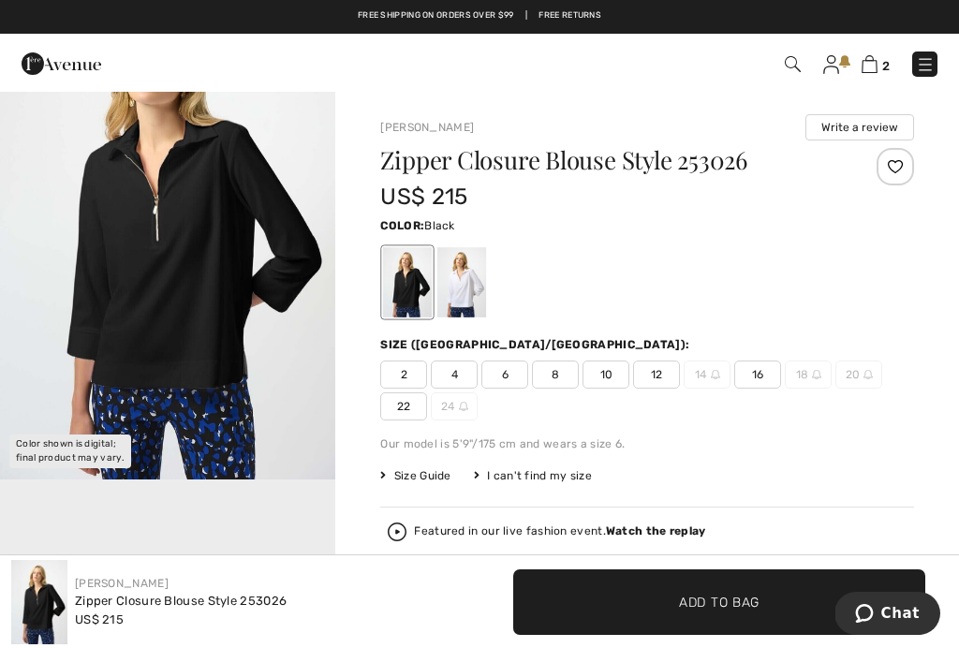
click at [61, 311] on img "1 / 1" at bounding box center [167, 228] width 335 height 503
